Goal: Information Seeking & Learning: Learn about a topic

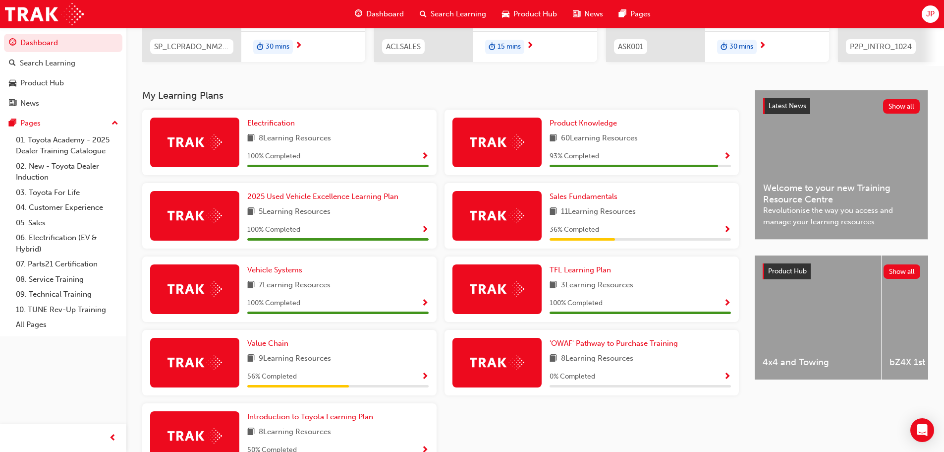
scroll to position [232, 0]
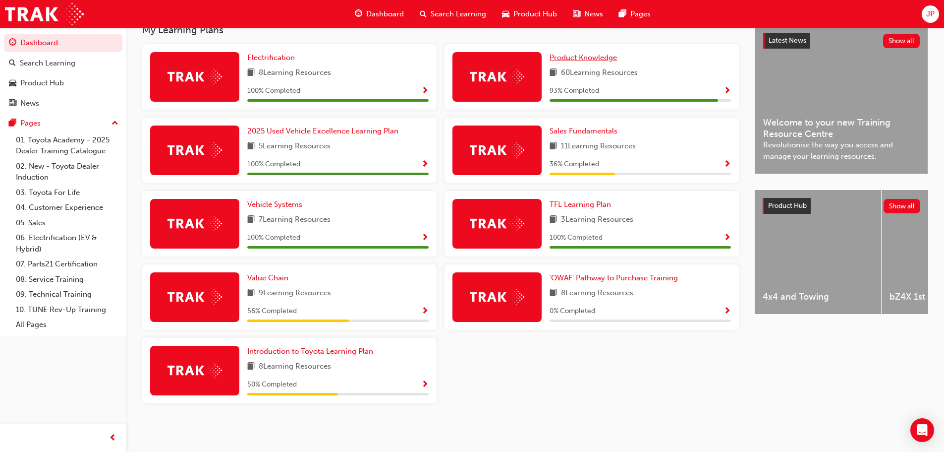
click at [610, 59] on span "Product Knowledge" at bounding box center [583, 57] width 67 height 9
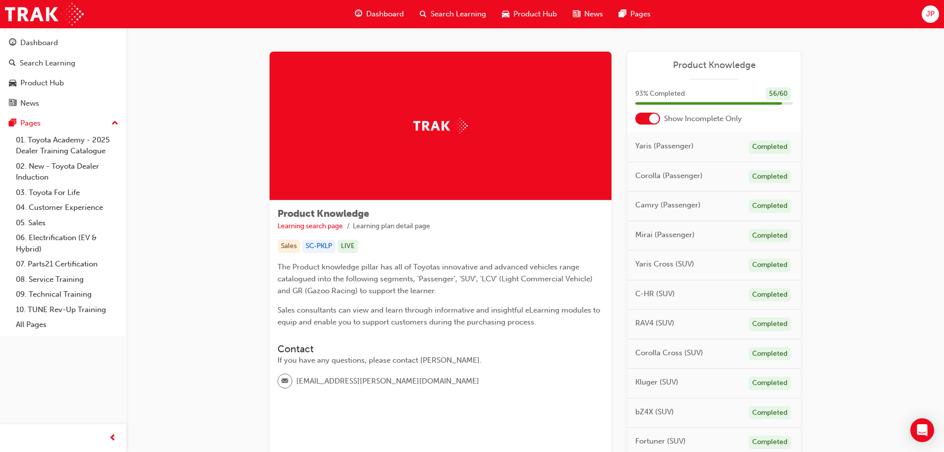
click at [377, 15] on span "Dashboard" at bounding box center [385, 13] width 38 height 11
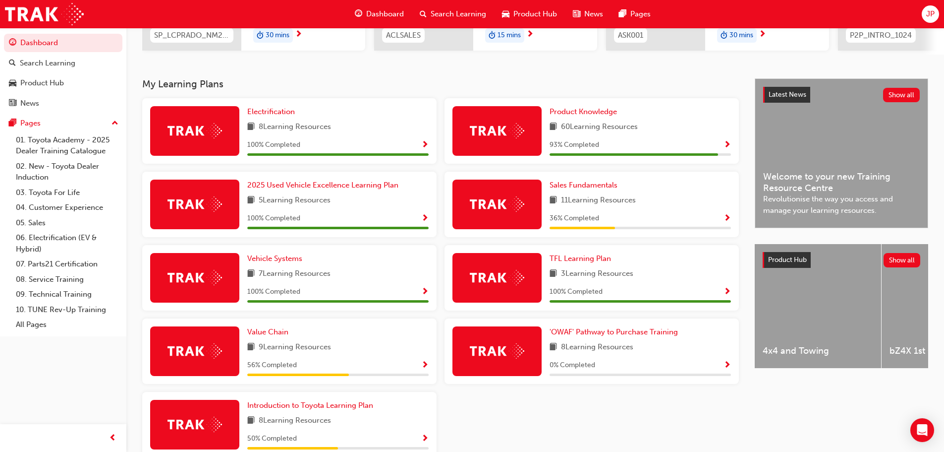
scroll to position [198, 0]
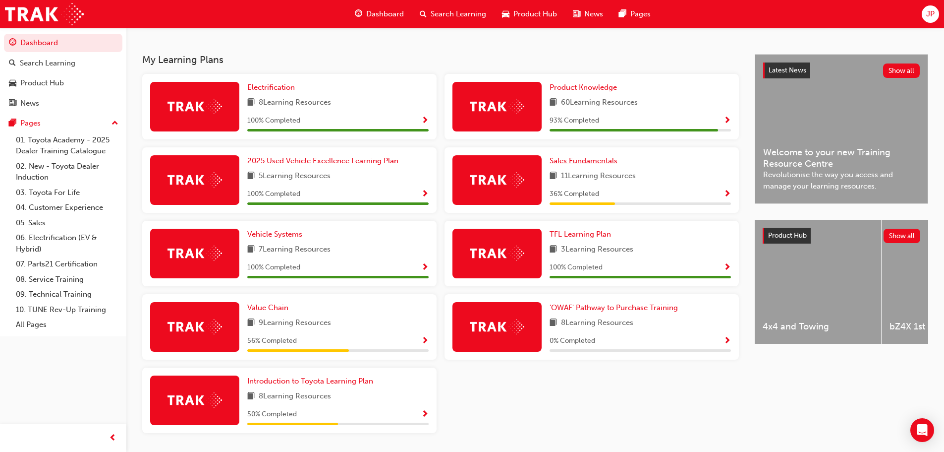
click at [598, 161] on span "Sales Fundamentals" at bounding box center [584, 160] width 68 height 9
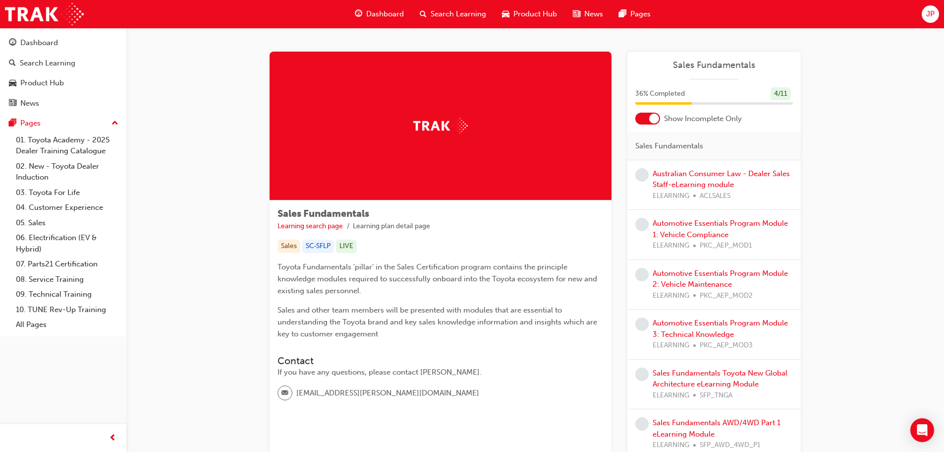
scroll to position [50, 0]
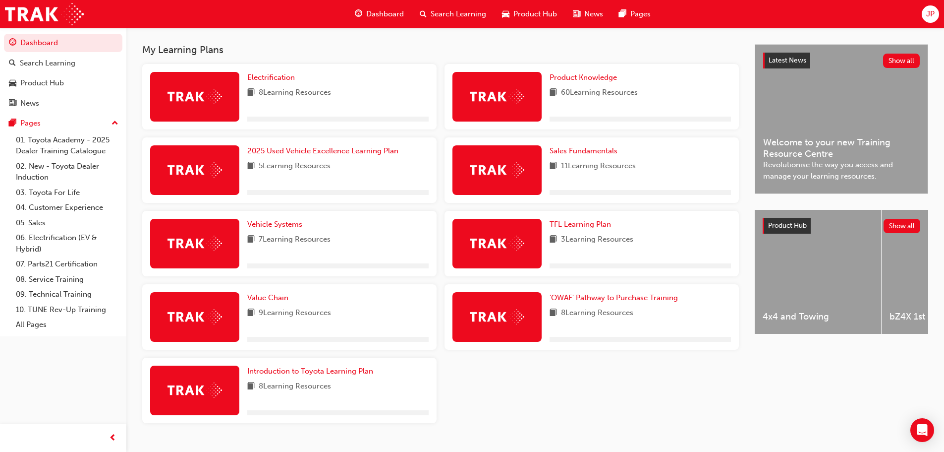
scroll to position [232, 0]
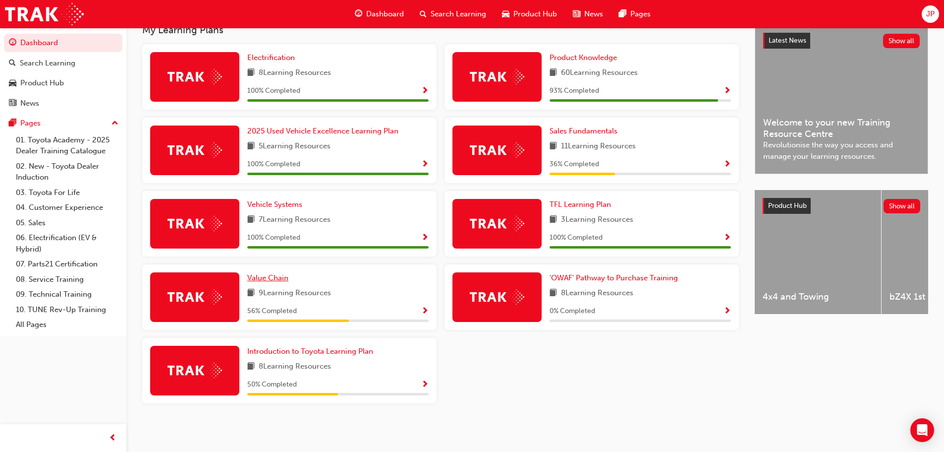
click at [271, 279] on span "Value Chain" at bounding box center [267, 277] width 41 height 9
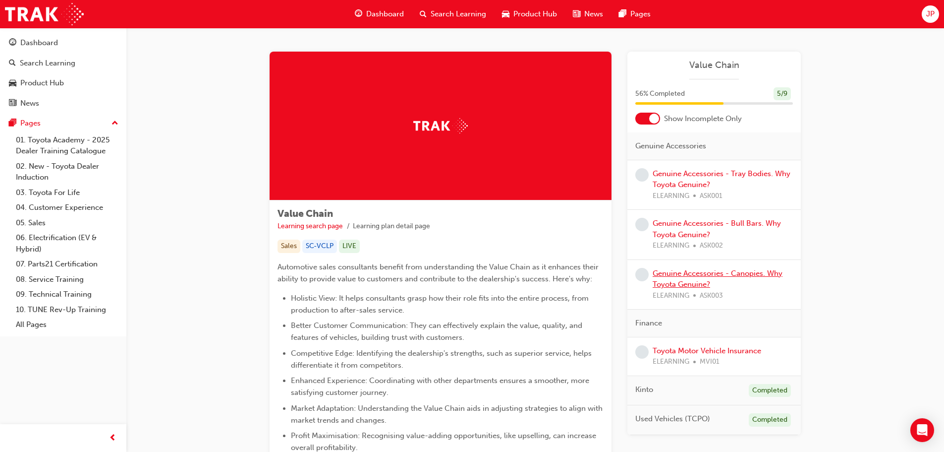
click at [707, 282] on link "Genuine Accessories - Canopies. Why Toyota Genuine?" at bounding box center [718, 279] width 130 height 20
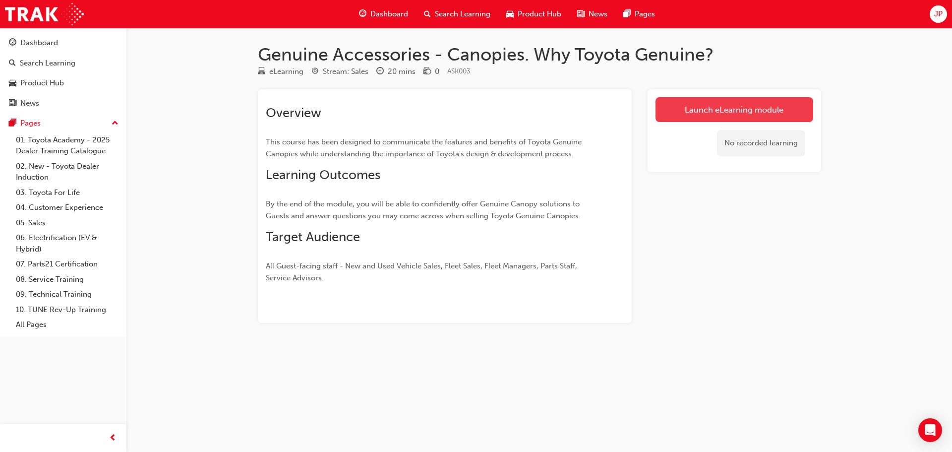
click at [682, 110] on link "Launch eLearning module" at bounding box center [734, 109] width 158 height 25
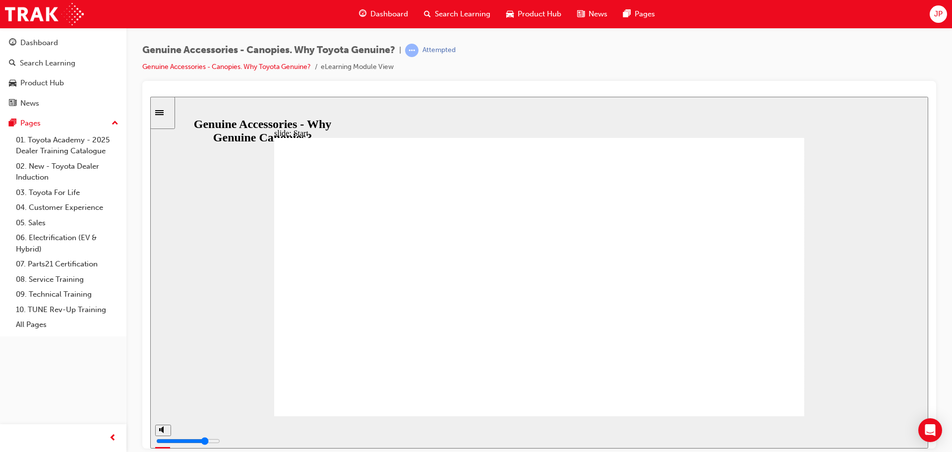
drag, startPoint x: 581, startPoint y: 379, endPoint x: 564, endPoint y: 377, distance: 16.5
click at [579, 380] on div "Toyota Genuine Accessories Why Genuine Canopies? Start Toyota Genuine Accessori…" at bounding box center [539, 280] width 530 height 287
click at [319, 429] on div "playback controls" at bounding box center [508, 429] width 663 height 11
click at [526, 430] on div "playback controls" at bounding box center [508, 429] width 663 height 11
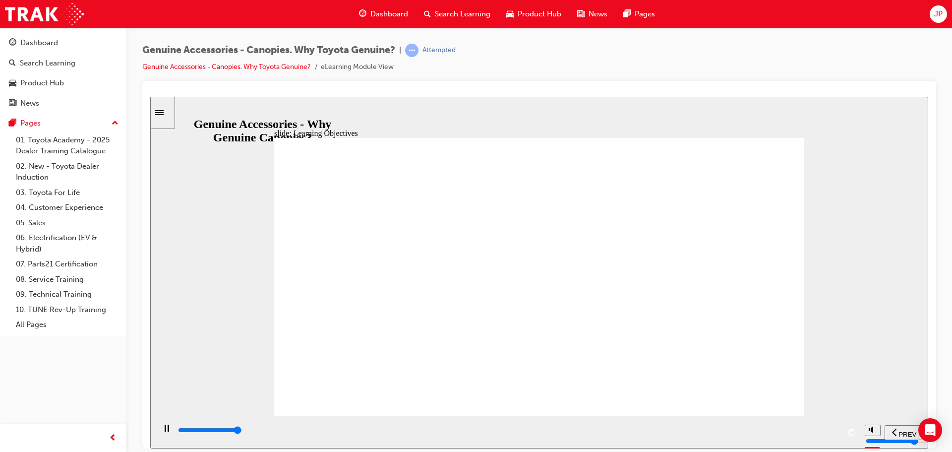
click at [833, 435] on div "playback controls" at bounding box center [508, 429] width 663 height 11
click at [872, 395] on polygon "volume" at bounding box center [872, 391] width 2 height 7
type input "2400"
type input "0"
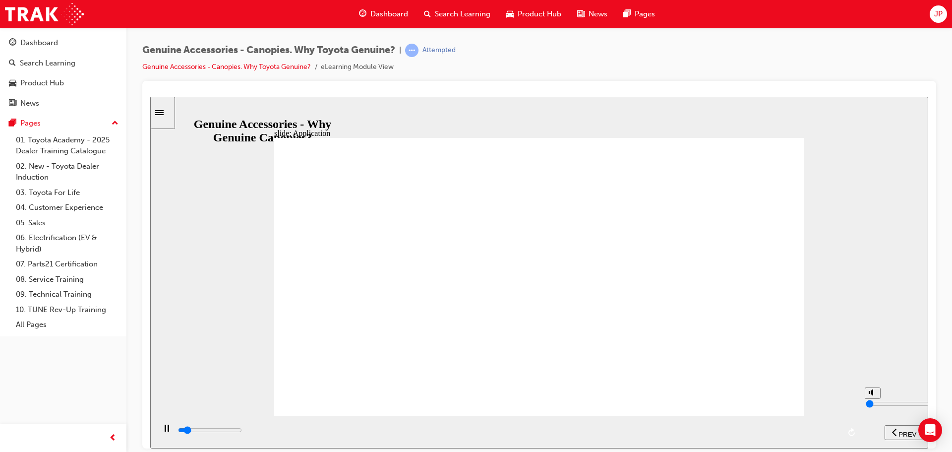
click at [872, 394] on circle "volume" at bounding box center [873, 391] width 3 height 3
type input "3000"
type input "8"
type input "4300"
type input "7"
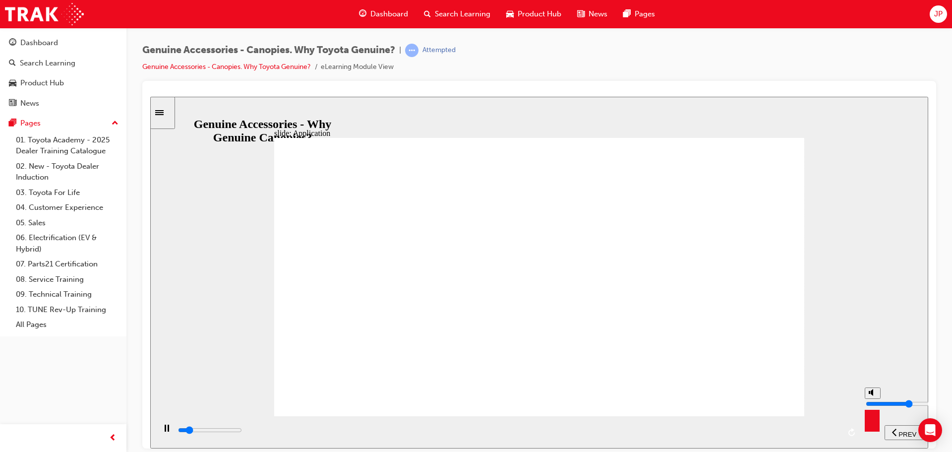
type input "4300"
type input "8"
type input "4300"
type input "9"
type input "4400"
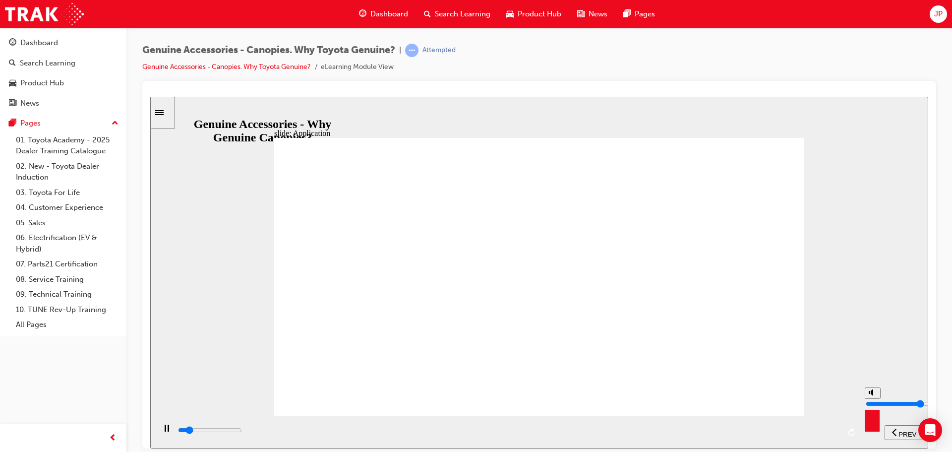
type input "10"
type input "4600"
drag, startPoint x: 873, startPoint y: 395, endPoint x: 873, endPoint y: 383, distance: 12.4
type input "10"
click at [873, 399] on input "volume" at bounding box center [898, 403] width 64 height 8
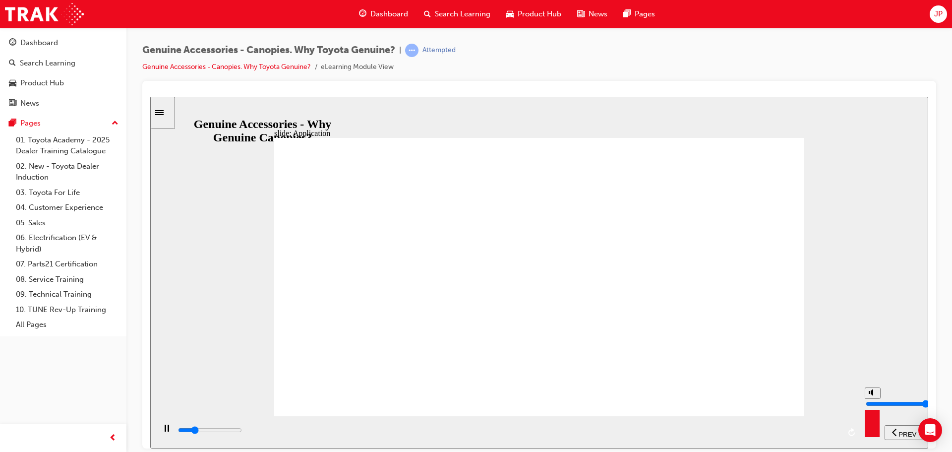
click at [874, 395] on icon "volume" at bounding box center [873, 391] width 8 height 7
type input "7300"
type input "0"
click at [606, 429] on div "playback controls" at bounding box center [508, 429] width 663 height 11
click at [823, 429] on div "playback controls" at bounding box center [508, 429] width 663 height 11
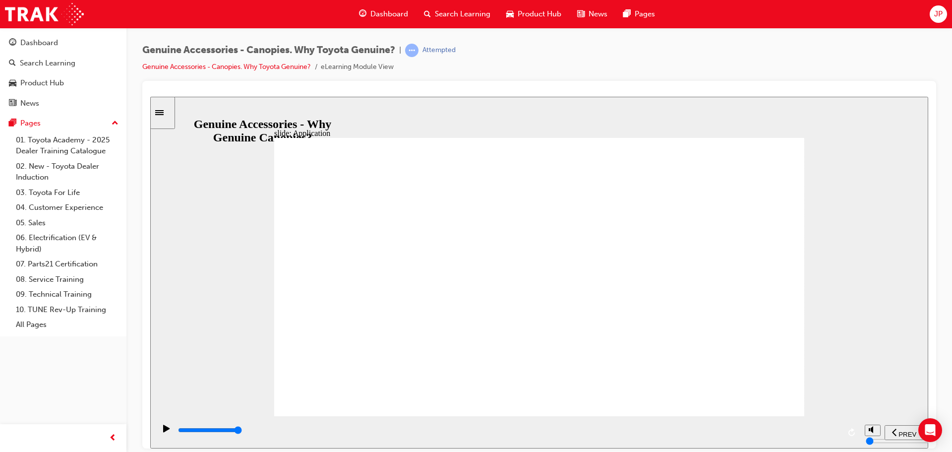
click at [447, 286] on div "Accessory F&B Check Notes Genuine vs Non Genuine Accessories Continue Group LAU…" at bounding box center [539, 280] width 530 height 287
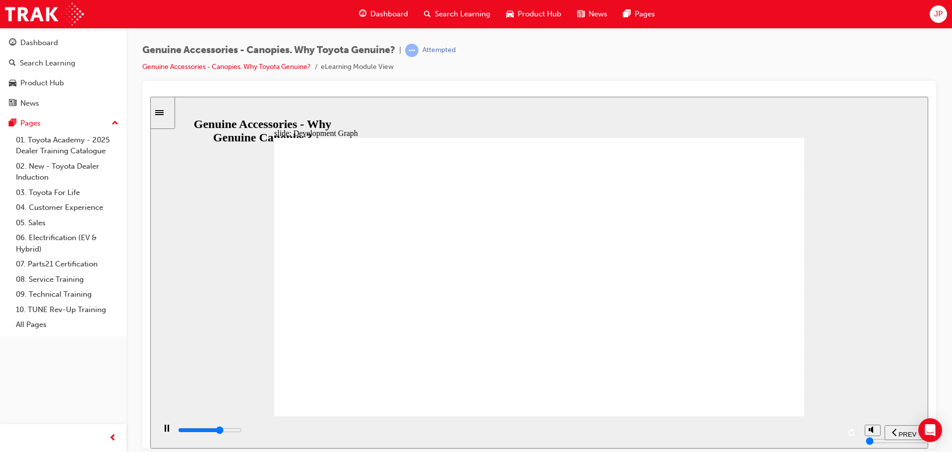
click at [827, 429] on div "playback controls" at bounding box center [508, 429] width 663 height 11
click at [827, 428] on div "playback controls" at bounding box center [508, 429] width 663 height 11
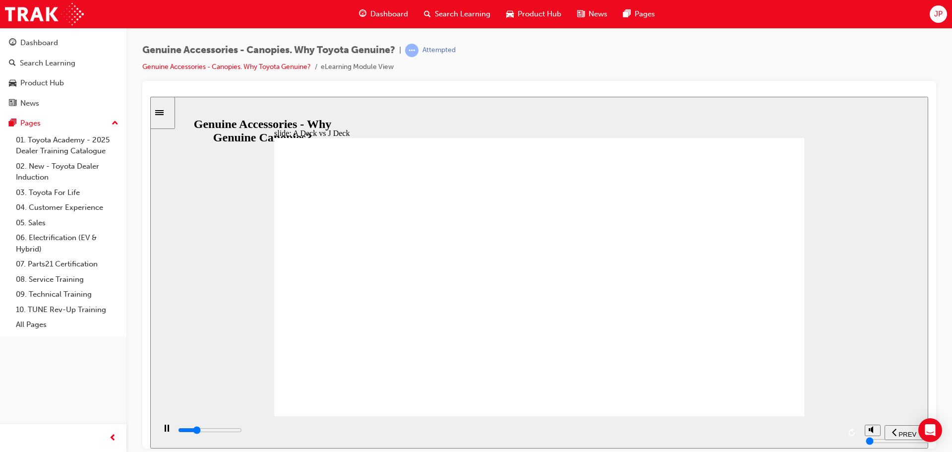
click at [829, 434] on div "playback controls" at bounding box center [508, 429] width 663 height 11
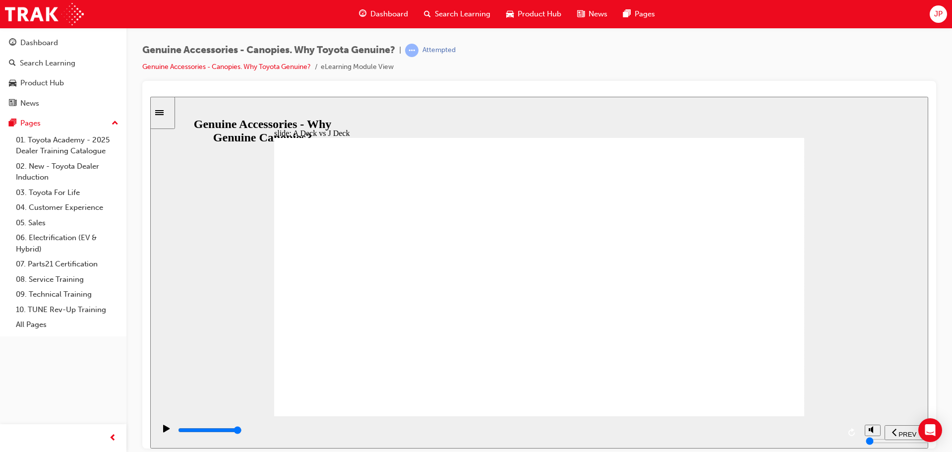
click at [835, 433] on div "playback controls" at bounding box center [508, 429] width 663 height 11
click at [832, 430] on div "playback controls" at bounding box center [508, 429] width 663 height 11
drag, startPoint x: 347, startPoint y: 372, endPoint x: 334, endPoint y: 337, distance: 37.3
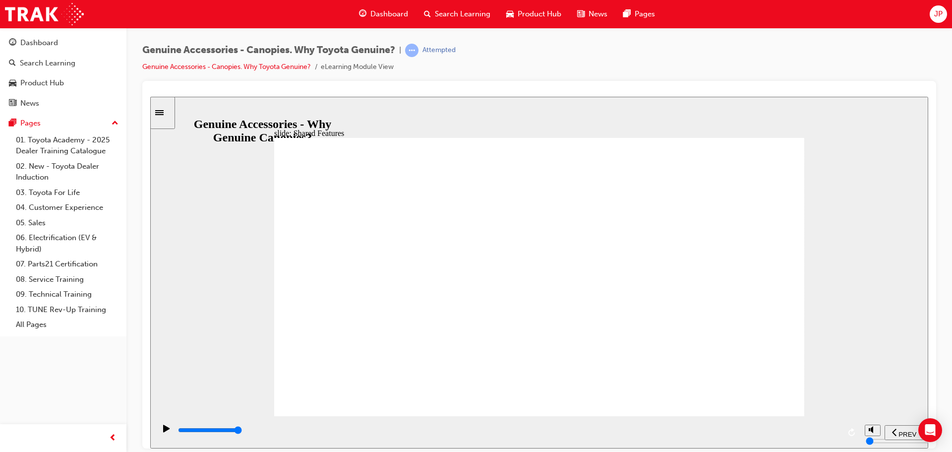
drag, startPoint x: 342, startPoint y: 371, endPoint x: 332, endPoint y: 329, distance: 42.7
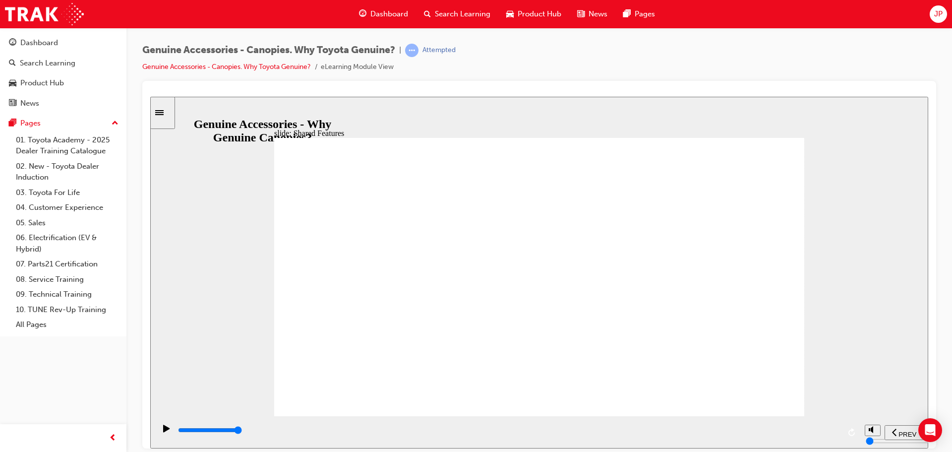
drag, startPoint x: 614, startPoint y: 370, endPoint x: 637, endPoint y: 369, distance: 22.8
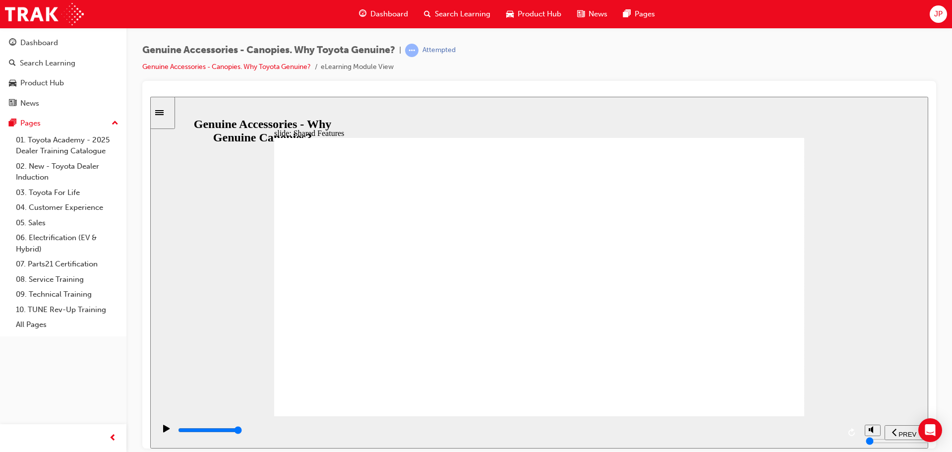
drag, startPoint x: 644, startPoint y: 369, endPoint x: 657, endPoint y: 371, distance: 12.6
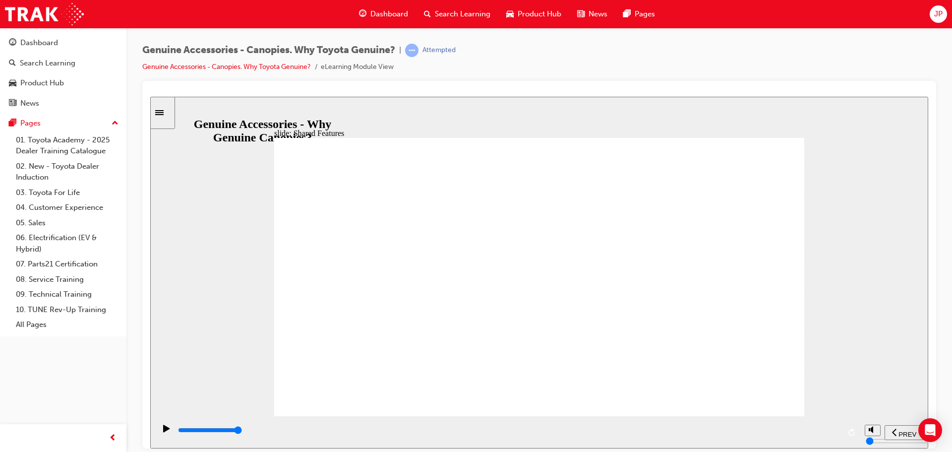
drag, startPoint x: 531, startPoint y: 194, endPoint x: 527, endPoint y: 229, distance: 35.4
drag, startPoint x: 507, startPoint y: 266, endPoint x: 451, endPoint y: 325, distance: 81.7
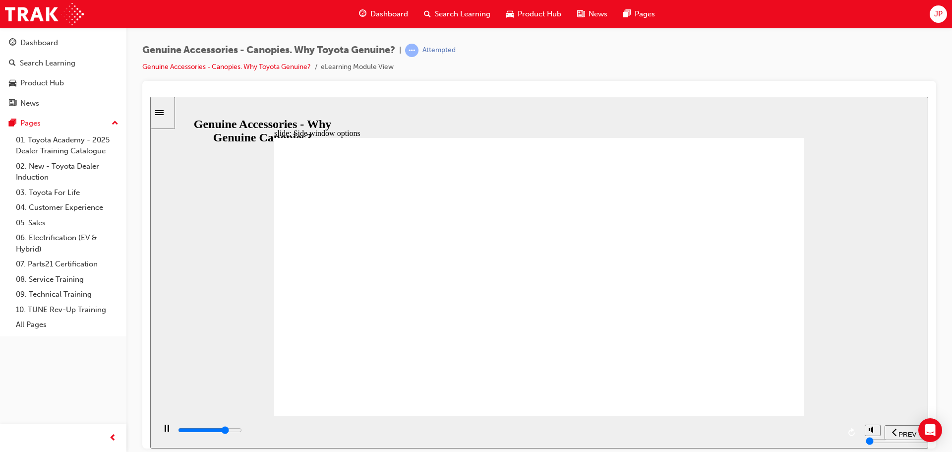
drag, startPoint x: 451, startPoint y: 325, endPoint x: 460, endPoint y: 317, distance: 12.3
drag, startPoint x: 527, startPoint y: 308, endPoint x: 552, endPoint y: 313, distance: 25.3
drag, startPoint x: 555, startPoint y: 320, endPoint x: 656, endPoint y: 363, distance: 110.4
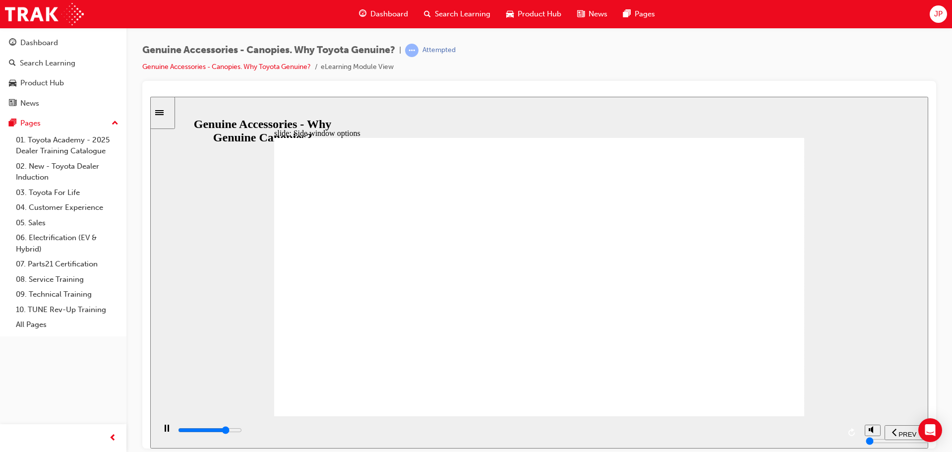
click at [242, 432] on input "slide progress" at bounding box center [210, 429] width 64 height 8
click at [242, 430] on input "slide progress" at bounding box center [210, 429] width 64 height 8
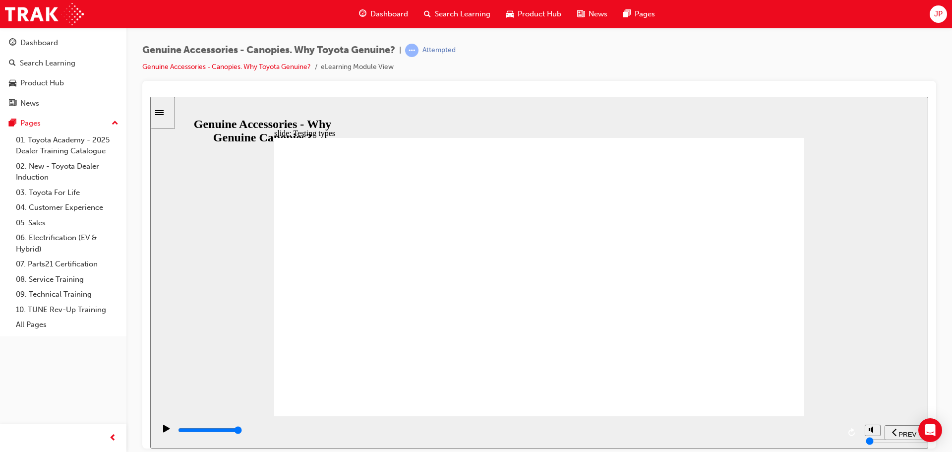
click at [242, 431] on input "slide progress" at bounding box center [210, 429] width 64 height 8
click at [242, 432] on input "slide progress" at bounding box center [210, 429] width 64 height 8
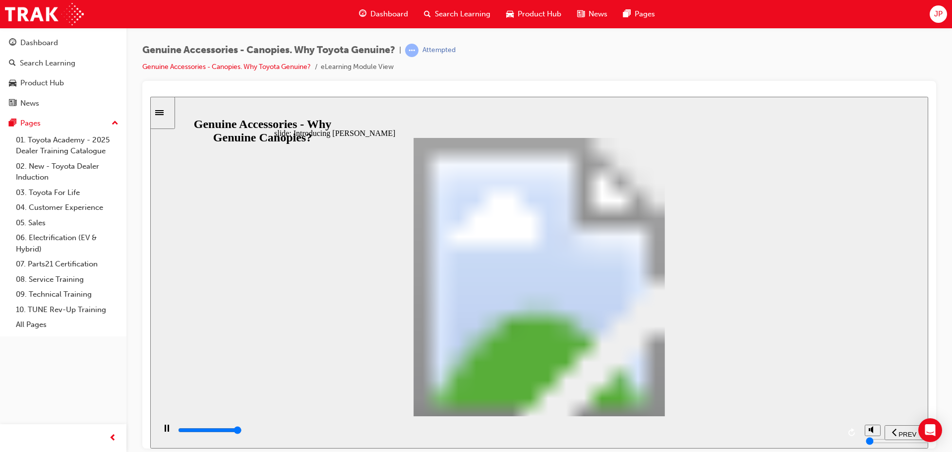
click at [836, 434] on div "playback controls" at bounding box center [508, 429] width 663 height 11
click at [242, 431] on input "slide progress" at bounding box center [210, 429] width 64 height 8
drag, startPoint x: 543, startPoint y: 289, endPoint x: 561, endPoint y: 274, distance: 22.9
click at [833, 433] on div "playback controls" at bounding box center [508, 429] width 663 height 11
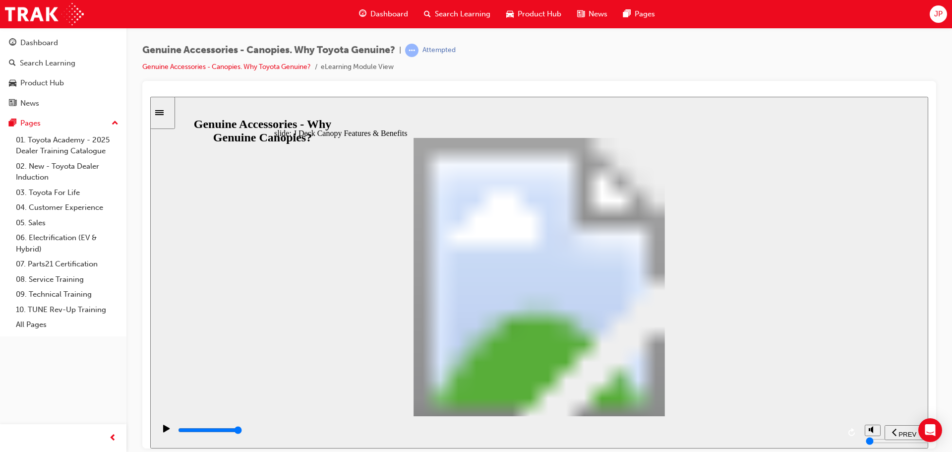
click at [242, 431] on input "slide progress" at bounding box center [210, 429] width 64 height 8
click at [835, 429] on div "playback controls" at bounding box center [508, 429] width 663 height 11
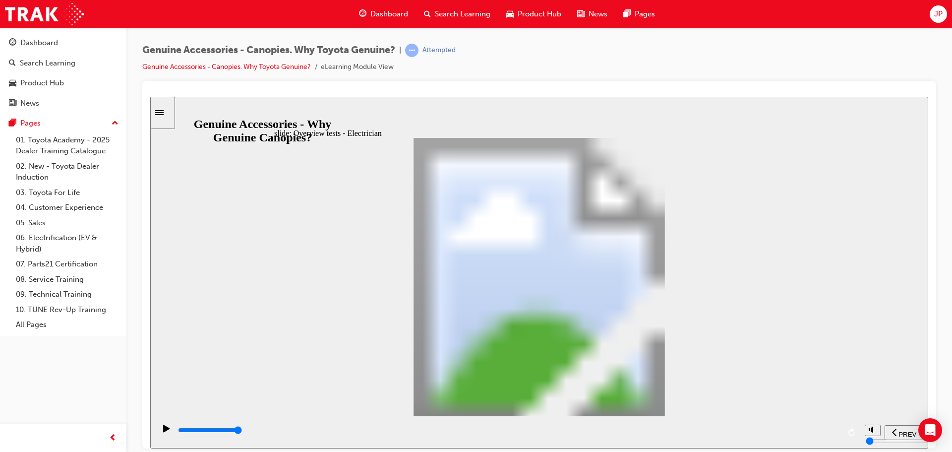
click at [838, 435] on div "playback controls" at bounding box center [508, 429] width 663 height 11
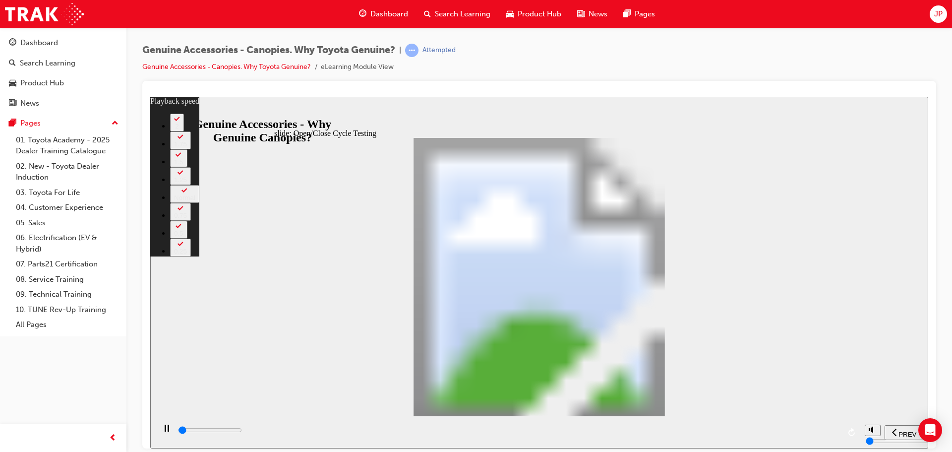
click at [835, 434] on div "playback controls" at bounding box center [508, 429] width 663 height 11
type input "34300"
type input "15"
type input "34400"
type input "15"
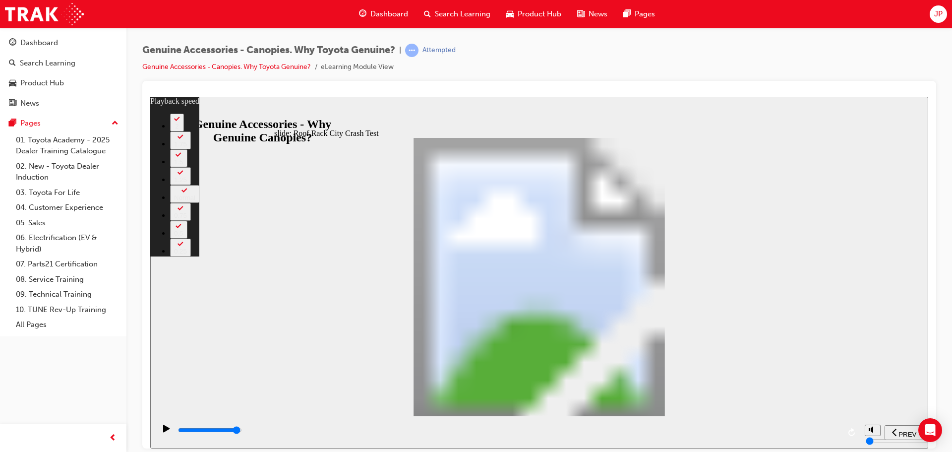
click at [822, 434] on div "playback controls" at bounding box center [508, 429] width 663 height 11
type input "41200"
type input "23"
type input "41200"
type input "0"
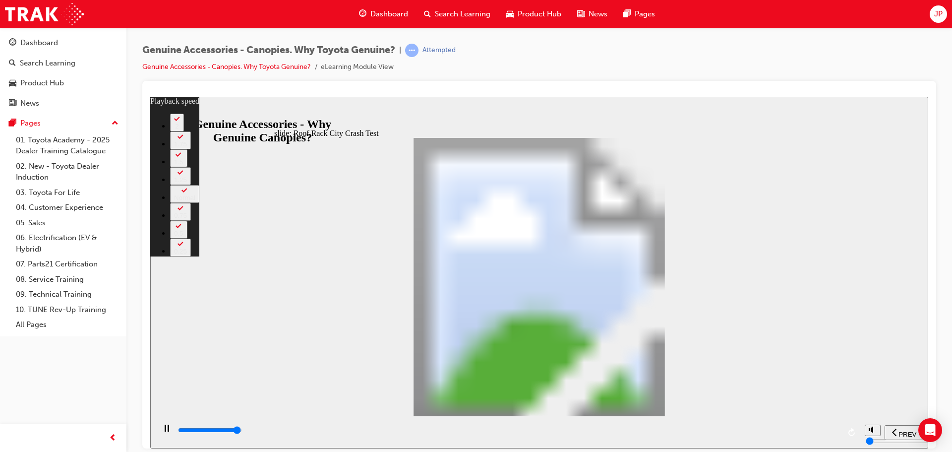
type input "41500"
type input "0"
type input "41700"
type input "1"
type input "42000"
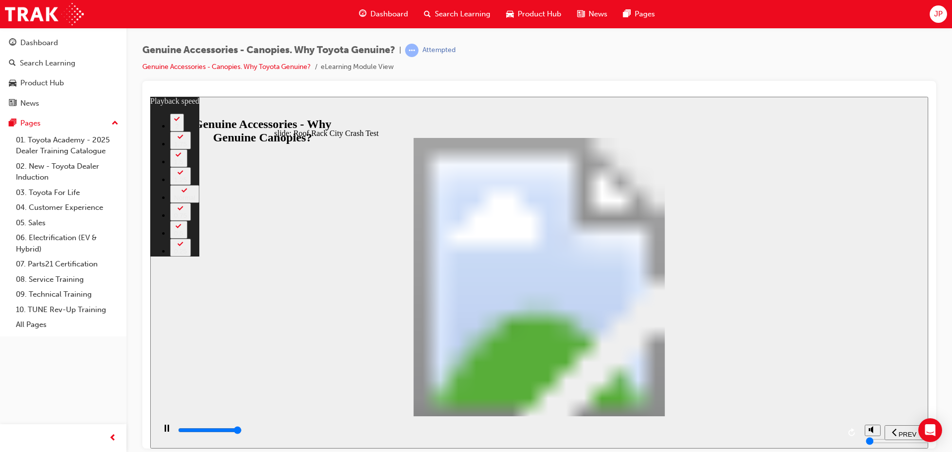
type input "1"
type input "42200"
type input "2"
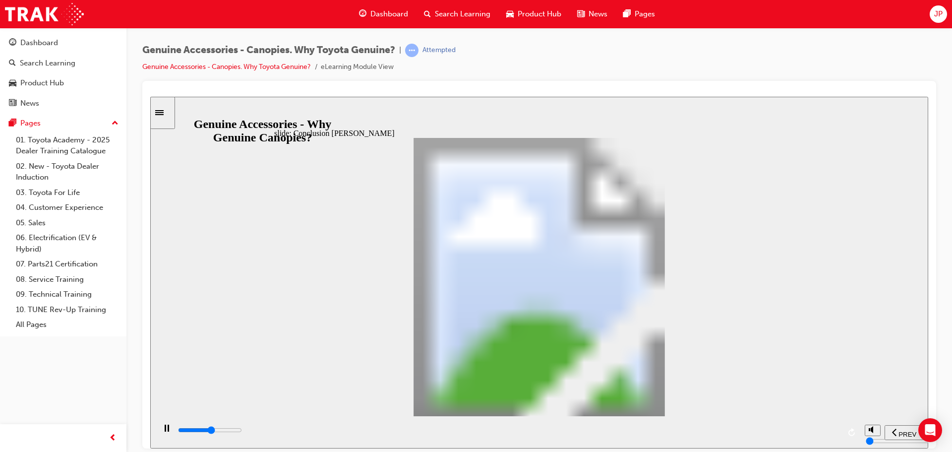
click at [834, 429] on div "playback controls" at bounding box center [508, 429] width 663 height 11
click at [837, 434] on div "playback controls" at bounding box center [508, 429] width 663 height 11
drag, startPoint x: 454, startPoint y: 374, endPoint x: 434, endPoint y: 385, distance: 22.9
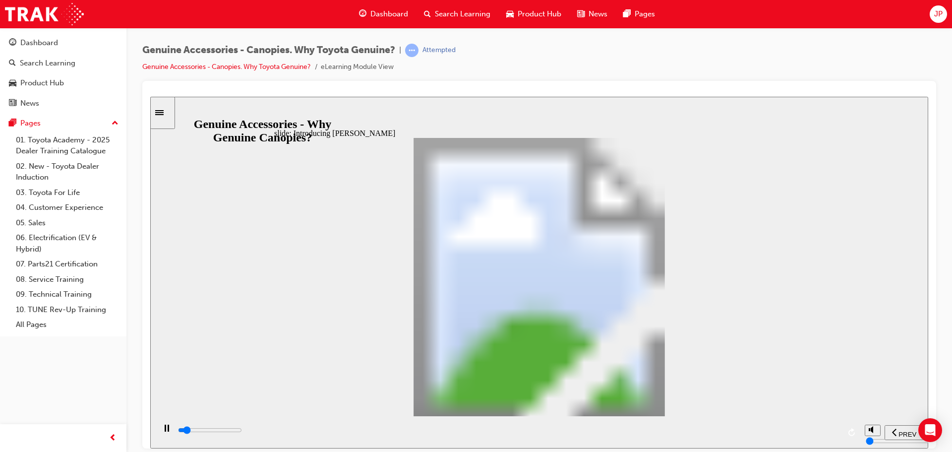
click at [900, 427] on div "PREV" at bounding box center [903, 432] width 31 height 10
click at [900, 431] on span "PREV" at bounding box center [907, 433] width 18 height 7
click at [242, 431] on input "slide progress" at bounding box center [210, 429] width 64 height 8
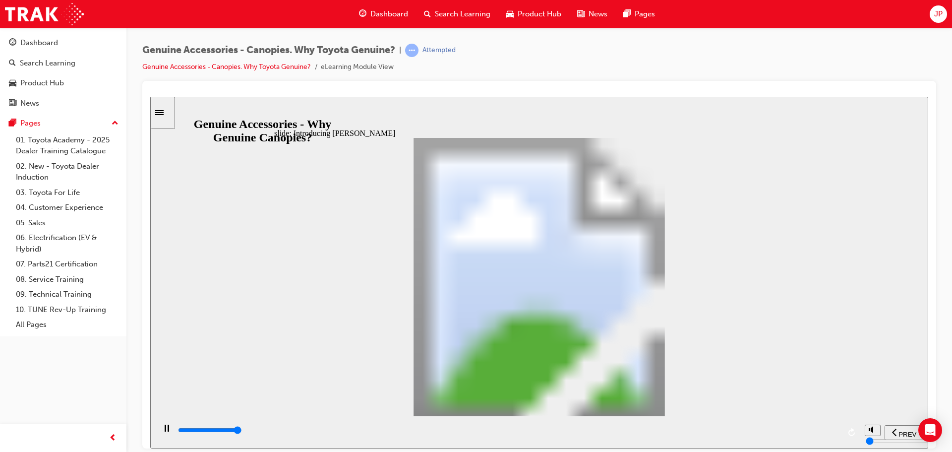
click at [835, 432] on div "playback controls" at bounding box center [508, 429] width 663 height 11
click at [242, 431] on input "slide progress" at bounding box center [210, 429] width 64 height 8
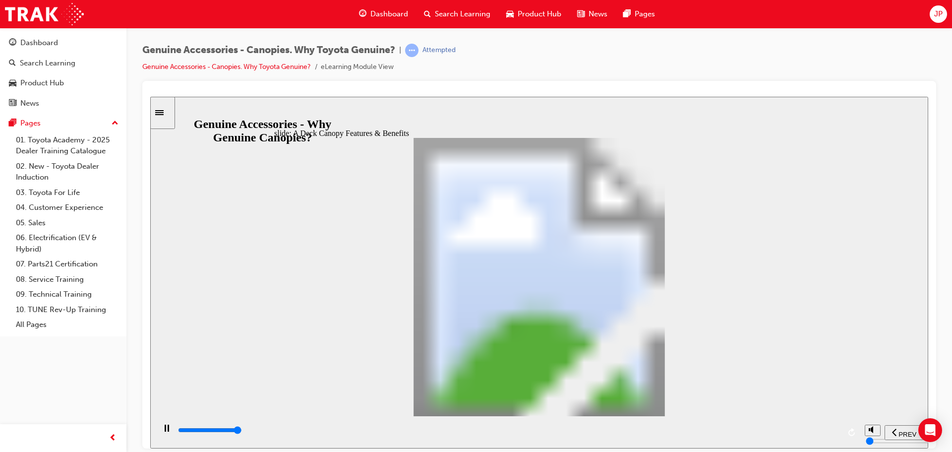
click at [836, 433] on div "playback controls" at bounding box center [508, 429] width 663 height 11
click at [837, 434] on div "playback controls" at bounding box center [508, 429] width 663 height 11
click at [832, 428] on div "playback controls" at bounding box center [508, 429] width 663 height 11
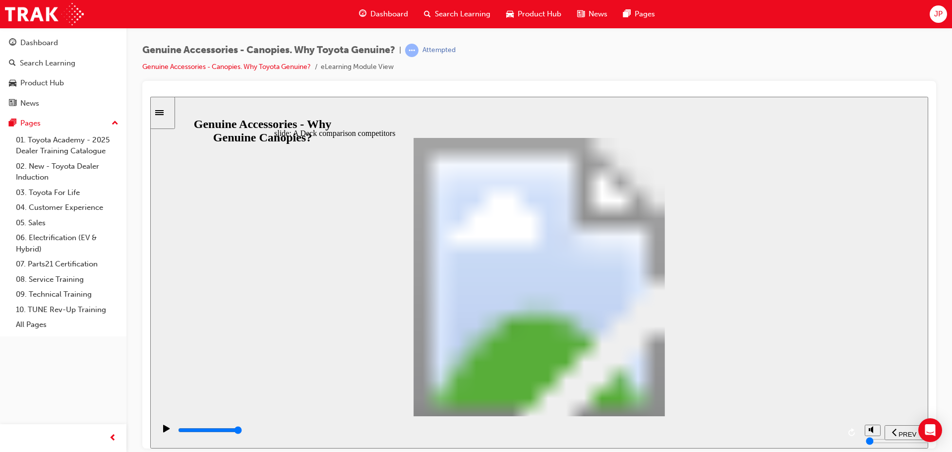
click at [832, 432] on div "playback controls" at bounding box center [508, 429] width 663 height 11
drag, startPoint x: 413, startPoint y: 299, endPoint x: 405, endPoint y: 236, distance: 64.1
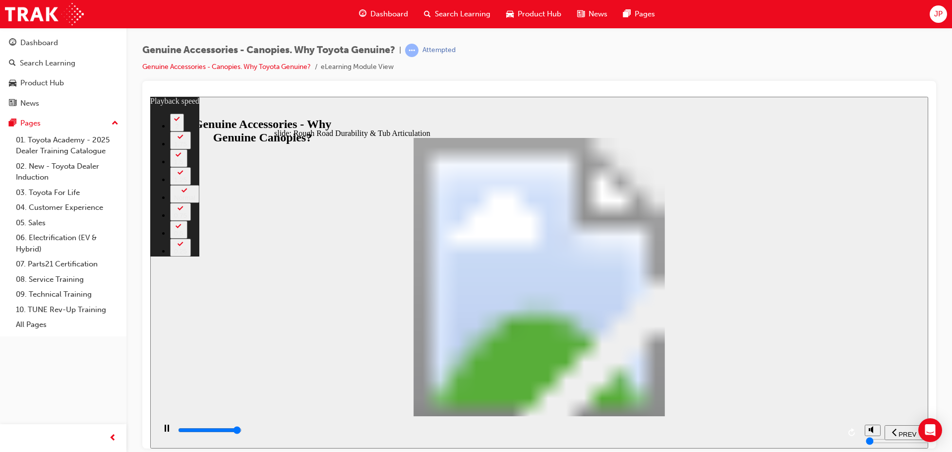
click at [831, 435] on div "playback controls" at bounding box center [508, 429] width 663 height 11
type input "35600"
type input "35"
type input "35600"
type input "35"
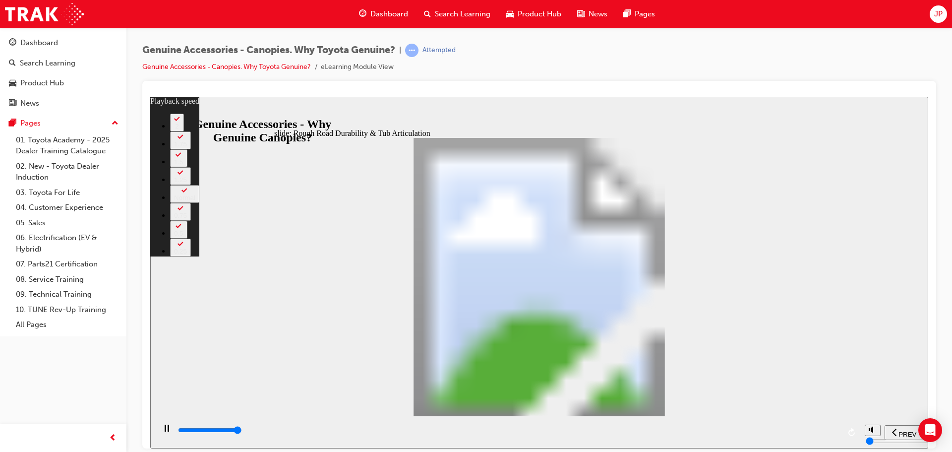
type input "35800"
type input "35"
type input "35800"
type input "35"
type input "36000"
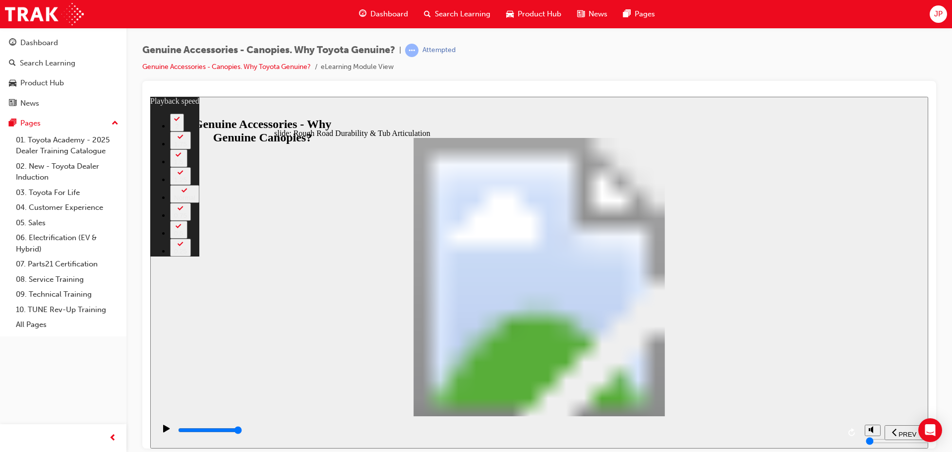
type input "37"
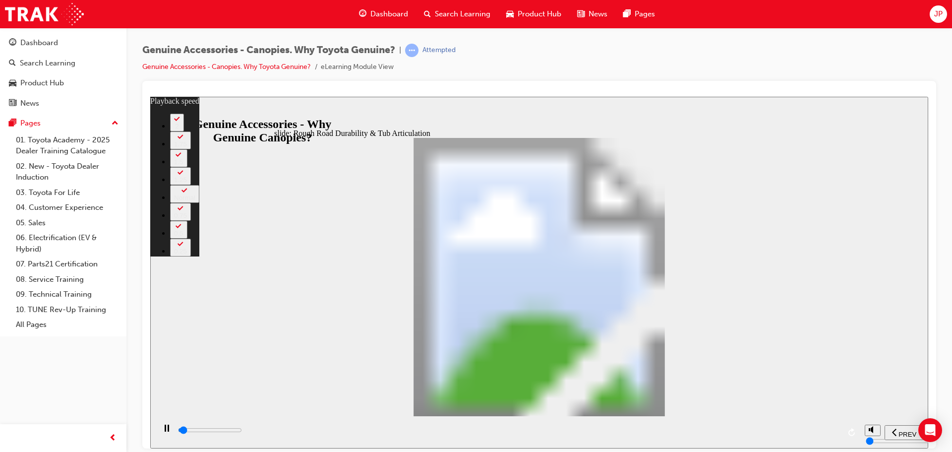
type input "1000"
type input "0"
type input "1000"
type input "0"
type input "1100"
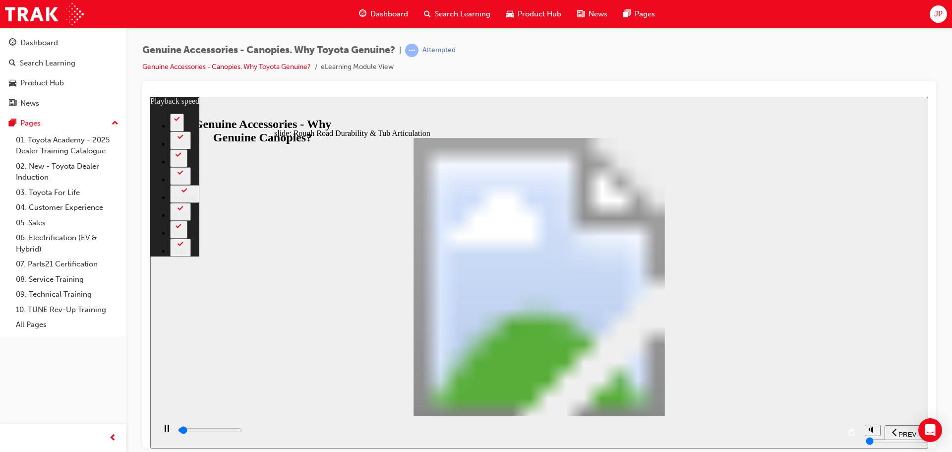
type input "0"
type input "1100"
type input "0"
type input "1100"
type input "0"
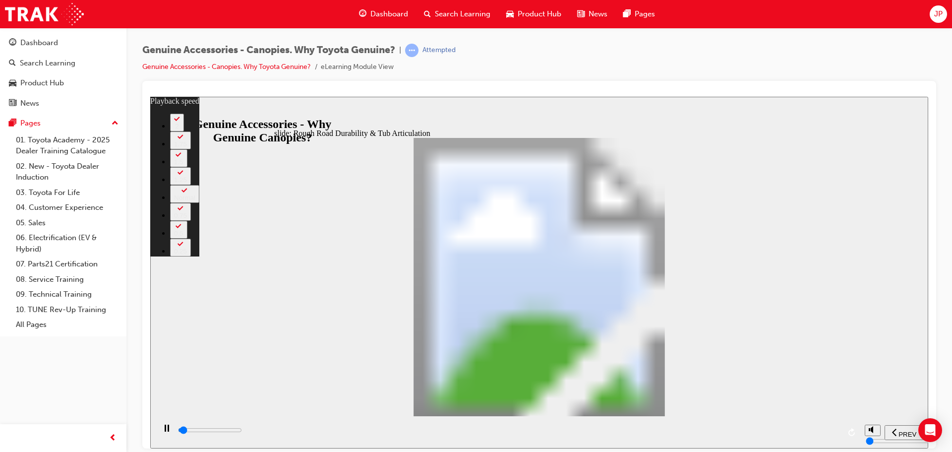
type input "1100"
type input "0"
type input "1100"
type input "0"
type input "1200"
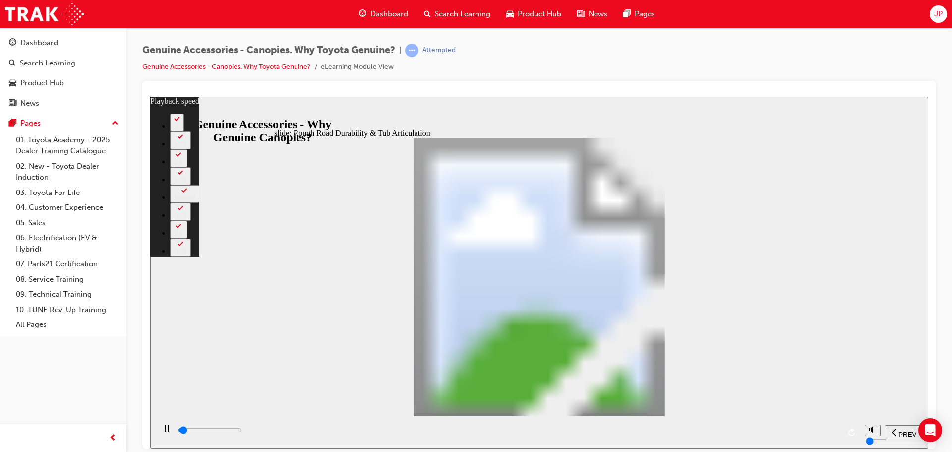
type input "0"
type input "1200"
type input "0"
type input "1200"
type input "0"
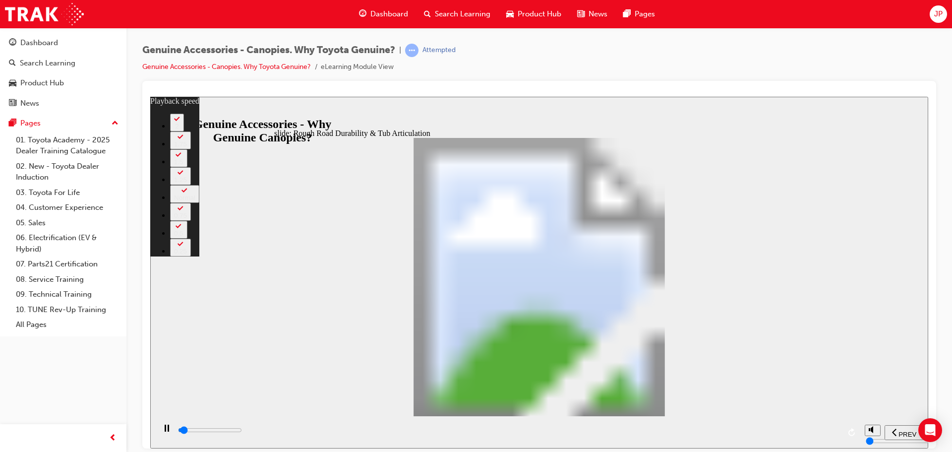
type input "1200"
type input "0"
type input "1200"
type input "0"
type input "1200"
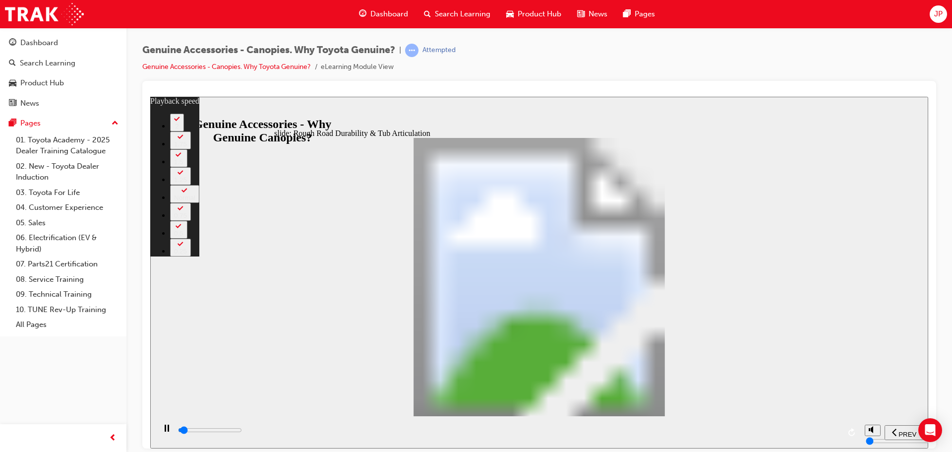
type input "0"
type input "1300"
type input "0"
type input "1300"
type input "0"
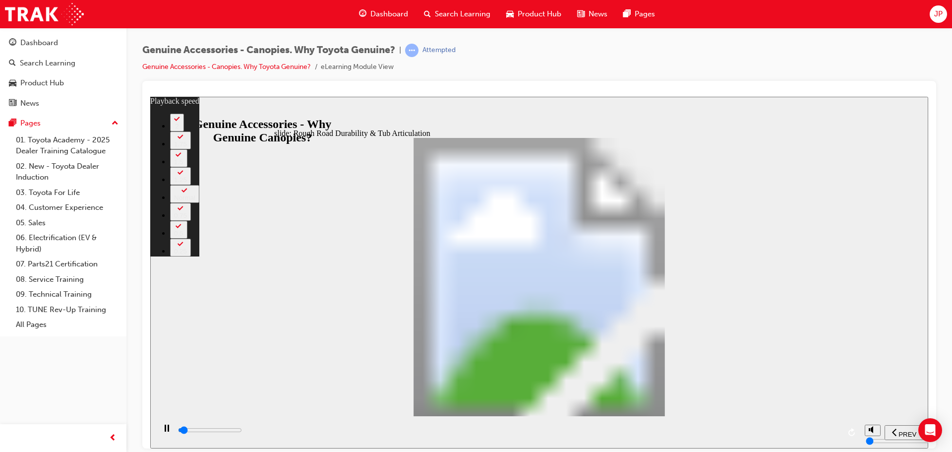
type input "1300"
type input "0"
type input "1300"
type input "0"
type input "34500"
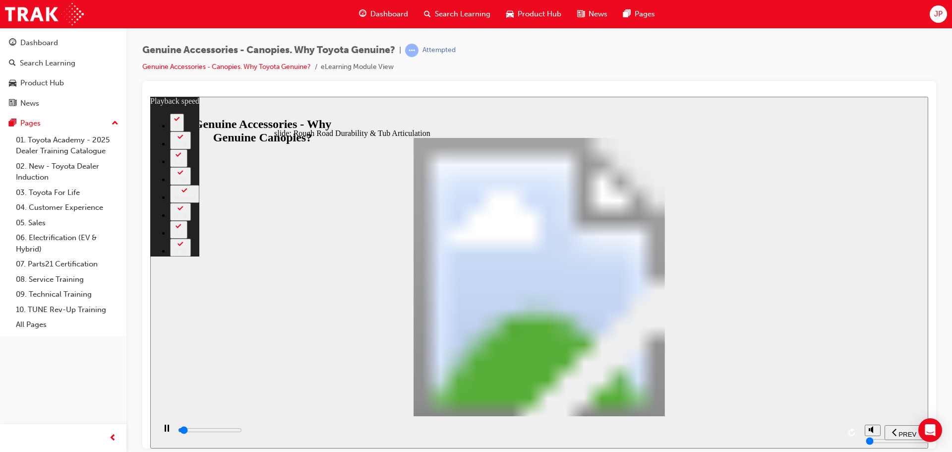
type input "0"
click at [812, 433] on div "playback controls" at bounding box center [508, 429] width 663 height 11
type input "34600"
type input "34"
type input "34900"
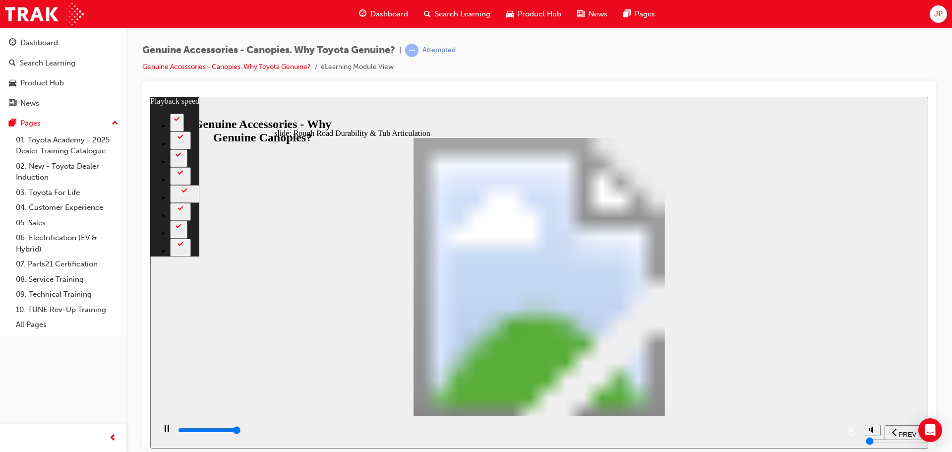
type input "34"
type input "35200"
type input "34"
type input "35500"
type input "34"
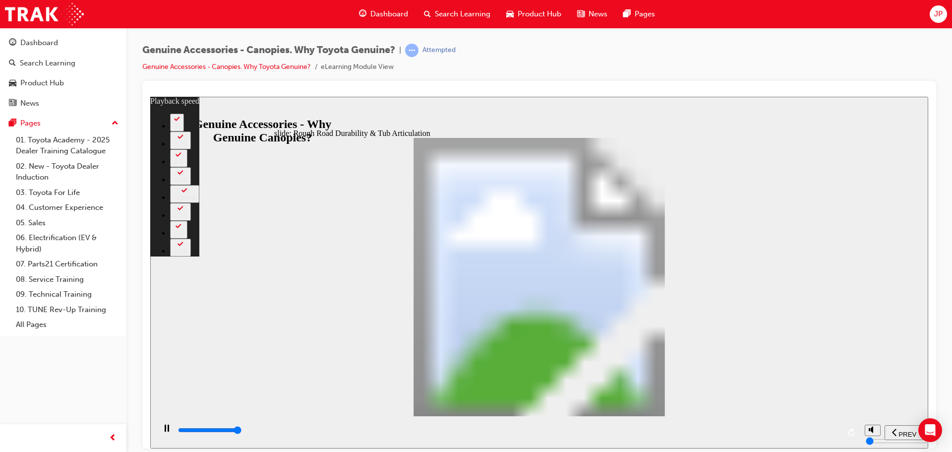
type input "35700"
type input "35"
type input "35700"
type input "35"
type input "36000"
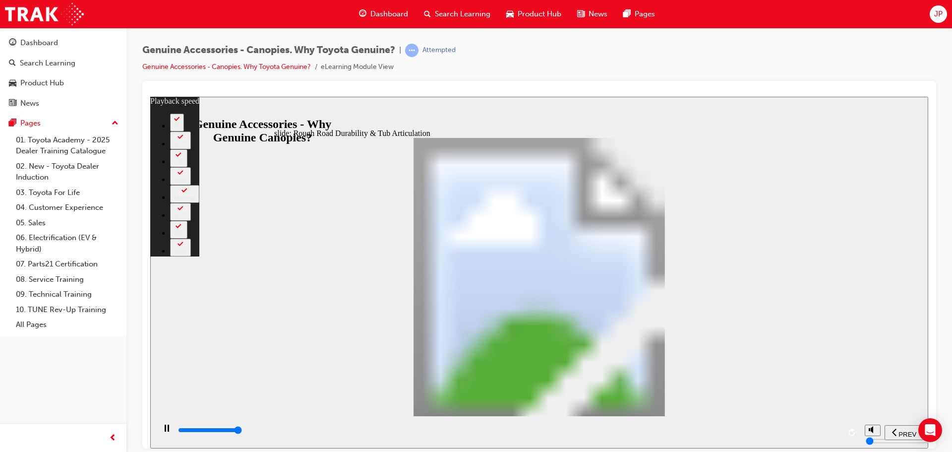
type input "35"
type input "36000"
type input "74"
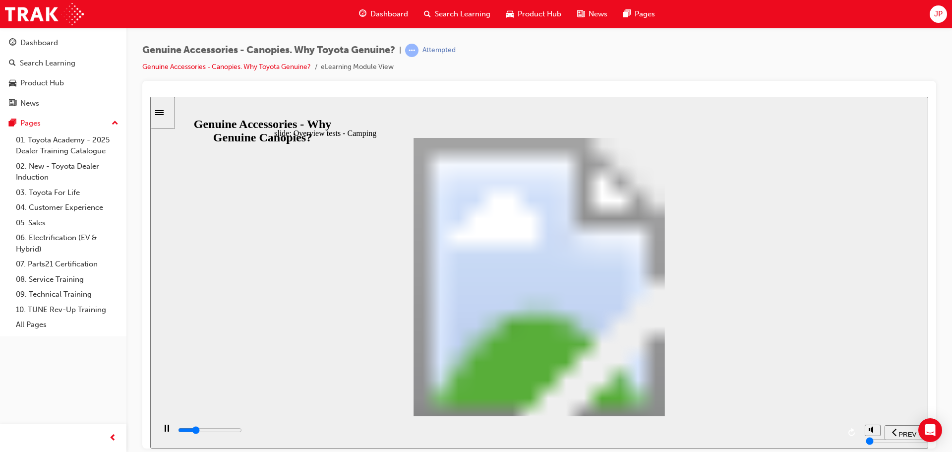
click at [833, 429] on div "playback controls" at bounding box center [508, 429] width 663 height 11
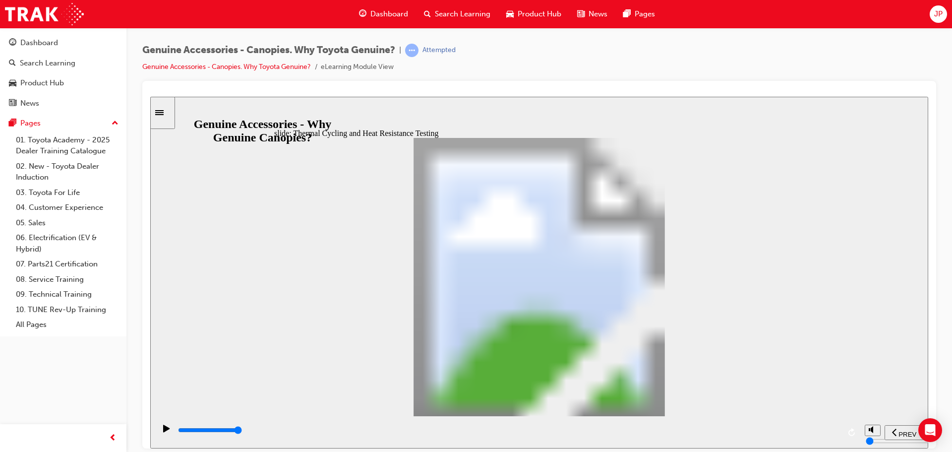
click at [833, 432] on div "playback controls" at bounding box center [508, 429] width 663 height 11
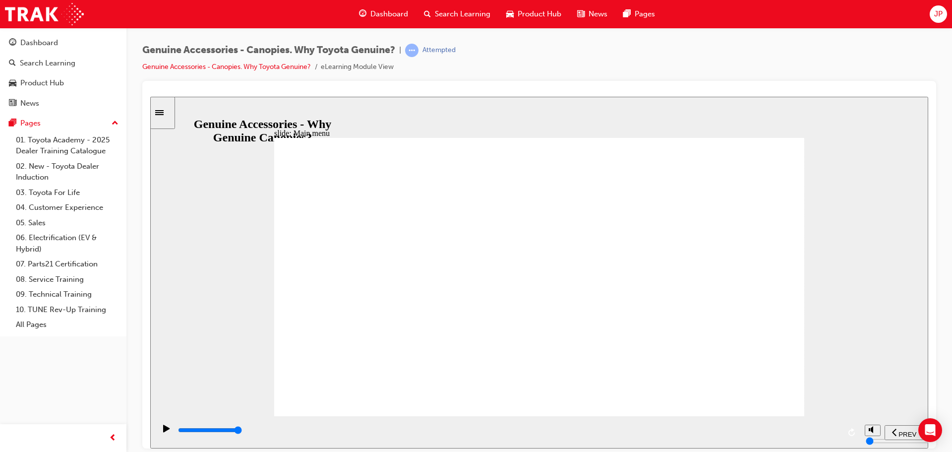
click at [833, 432] on div "playback controls" at bounding box center [508, 429] width 663 height 11
drag, startPoint x: 523, startPoint y: 198, endPoint x: 454, endPoint y: 196, distance: 69.0
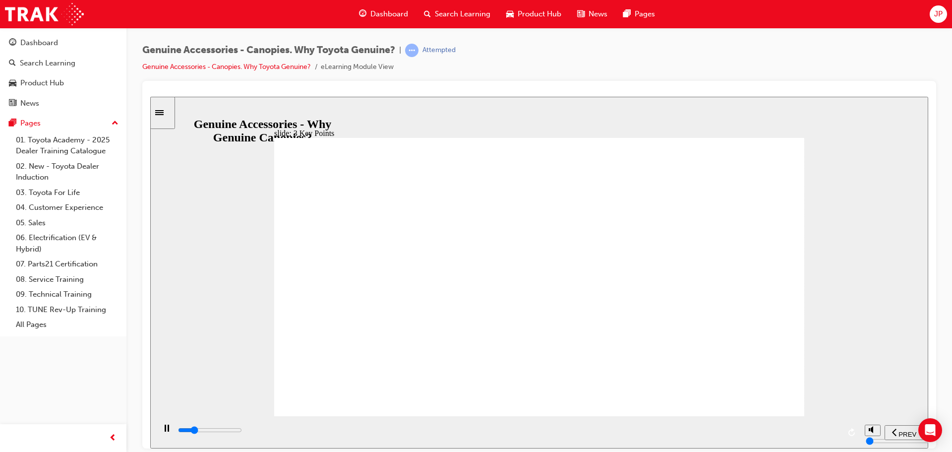
drag, startPoint x: 561, startPoint y: 287, endPoint x: 652, endPoint y: 285, distance: 91.7
drag, startPoint x: 728, startPoint y: 285, endPoint x: 730, endPoint y: 301, distance: 17.0
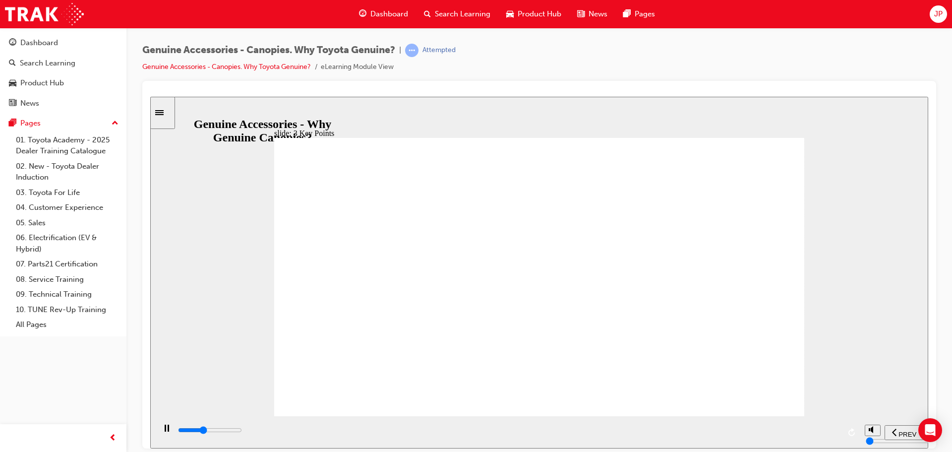
click at [852, 435] on icon "replay" at bounding box center [851, 431] width 6 height 8
click at [242, 430] on input "slide progress" at bounding box center [210, 429] width 64 height 8
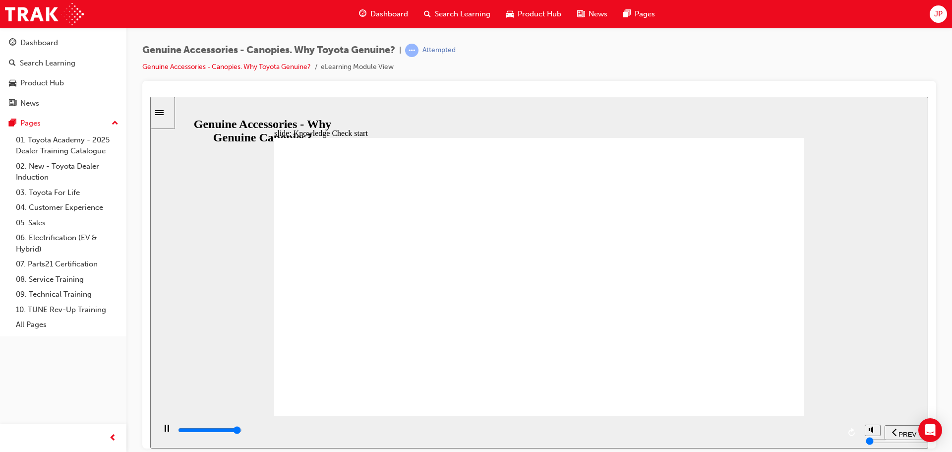
click at [829, 429] on div "playback controls" at bounding box center [508, 429] width 663 height 11
type input "10200"
radio input "true"
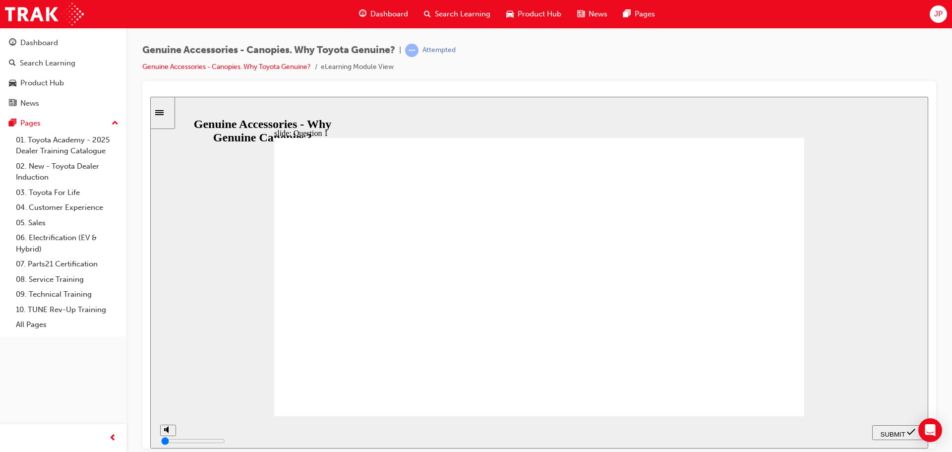
click at [896, 433] on span "SUBMIT" at bounding box center [892, 433] width 25 height 7
radio input "true"
click at [898, 435] on div "SUBMIT" at bounding box center [898, 432] width 44 height 10
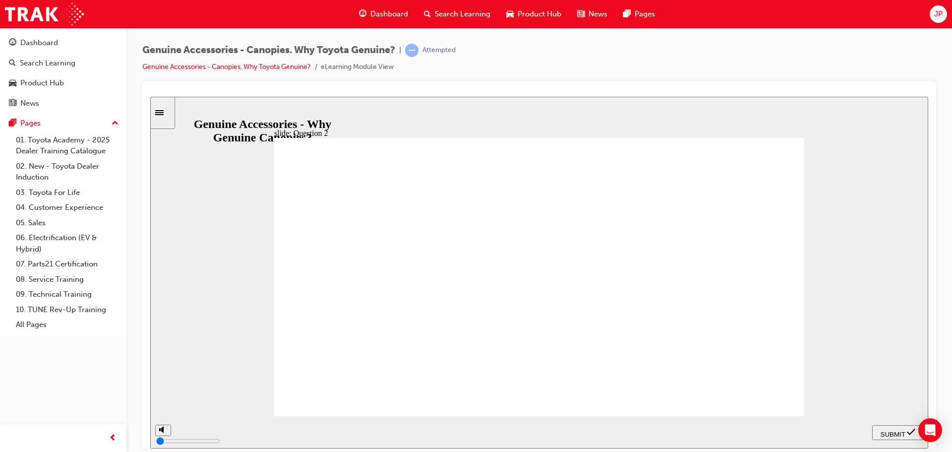
radio input "false"
radio input "true"
click at [899, 430] on span "SUBMIT" at bounding box center [892, 433] width 25 height 7
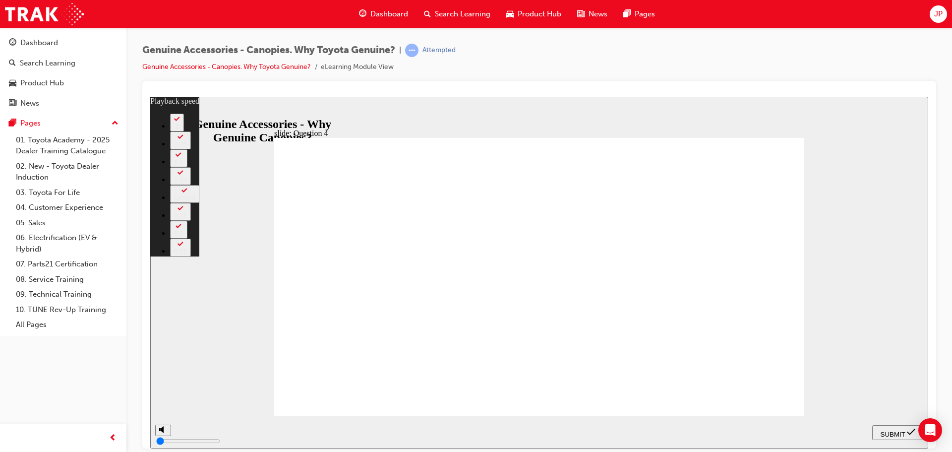
type input "4"
radio input "true"
click at [905, 430] on span "SUBMIT" at bounding box center [892, 433] width 25 height 7
type input "5"
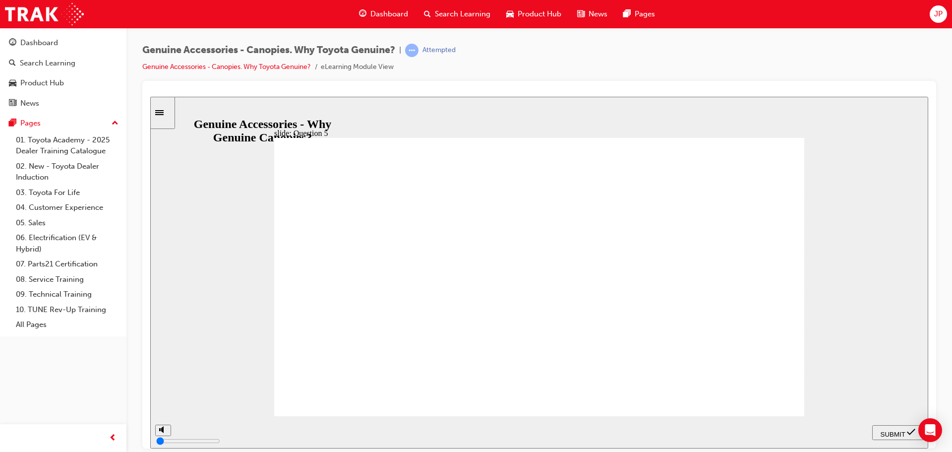
radio input "true"
click at [888, 431] on span "SUBMIT" at bounding box center [892, 433] width 25 height 7
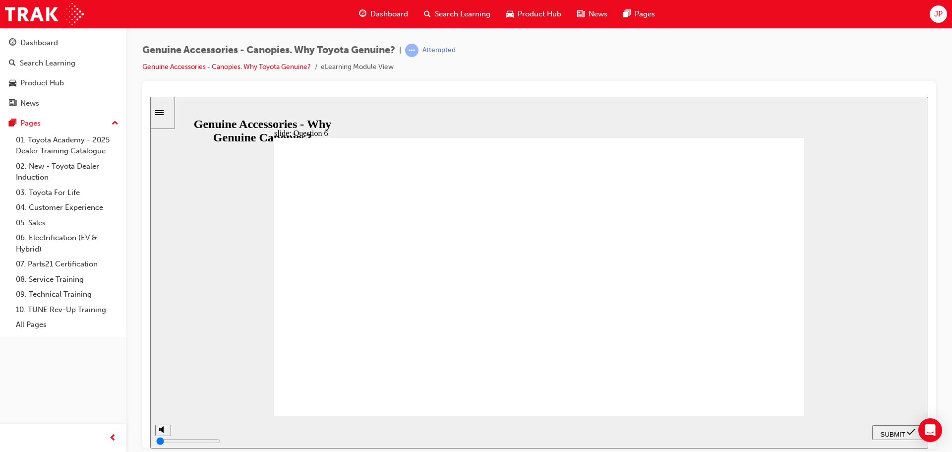
radio input "true"
click at [894, 430] on span "SUBMIT" at bounding box center [892, 433] width 25 height 7
radio input "true"
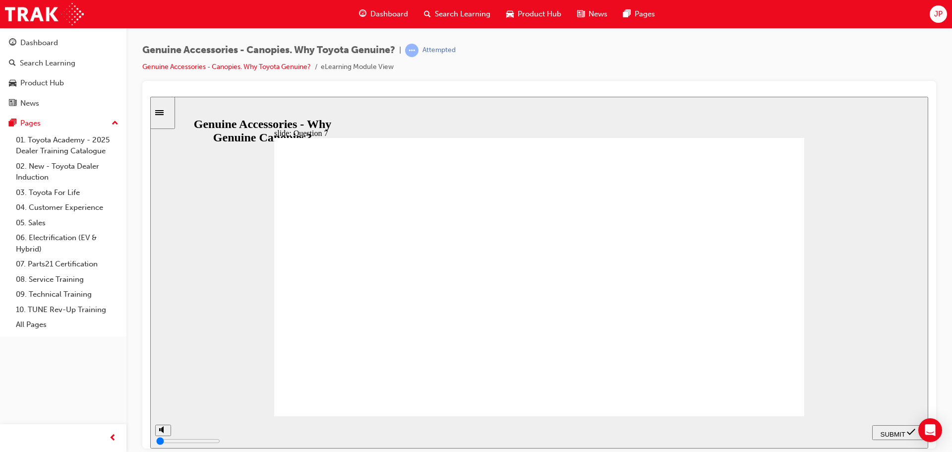
click at [901, 431] on span "SUBMIT" at bounding box center [892, 433] width 25 height 7
radio input "true"
click at [893, 430] on span "SUBMIT" at bounding box center [892, 433] width 25 height 7
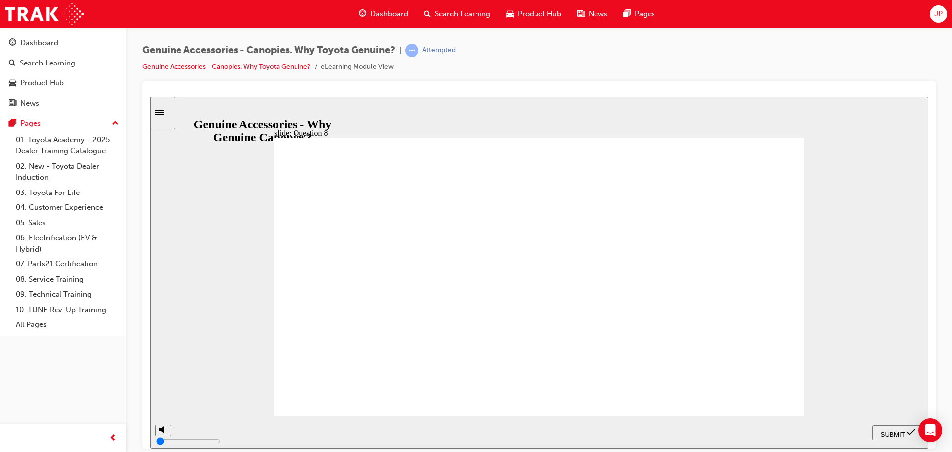
radio input "true"
click at [897, 430] on span "SUBMIT" at bounding box center [892, 433] width 25 height 7
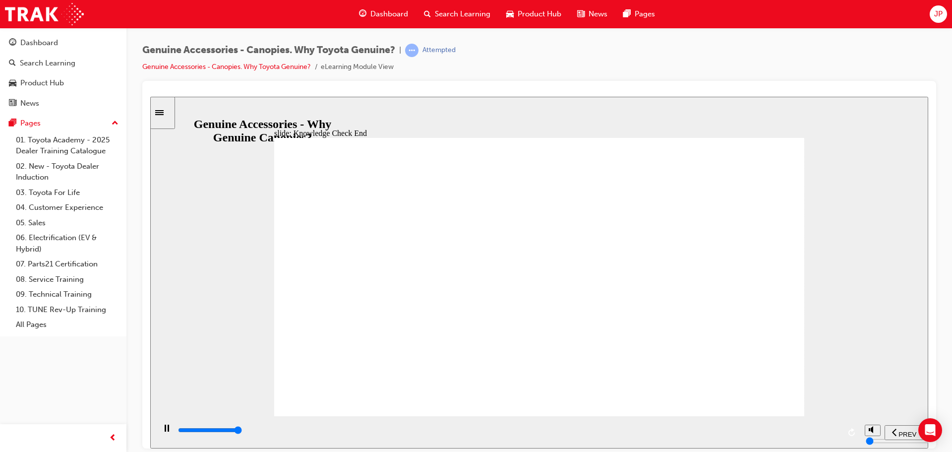
click at [835, 435] on div "playback controls" at bounding box center [508, 429] width 663 height 11
click at [242, 431] on input "slide progress" at bounding box center [210, 429] width 64 height 8
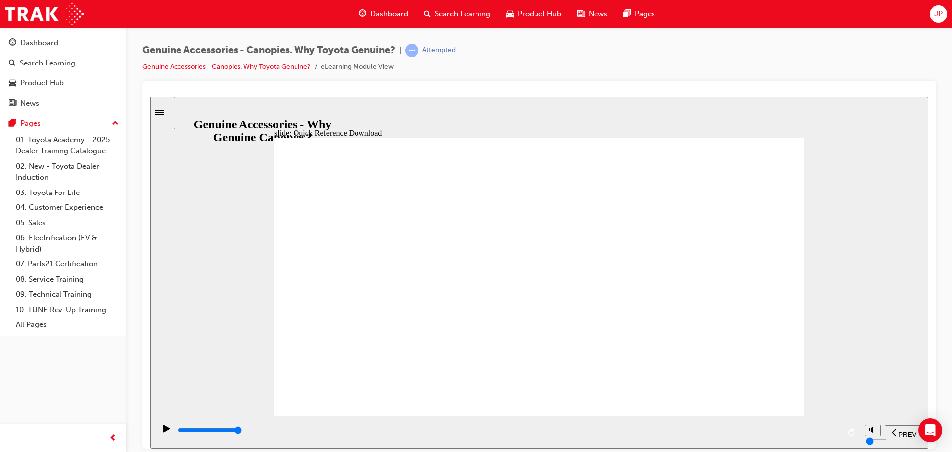
type input "11500"
click at [368, 15] on div "Dashboard" at bounding box center [383, 14] width 65 height 20
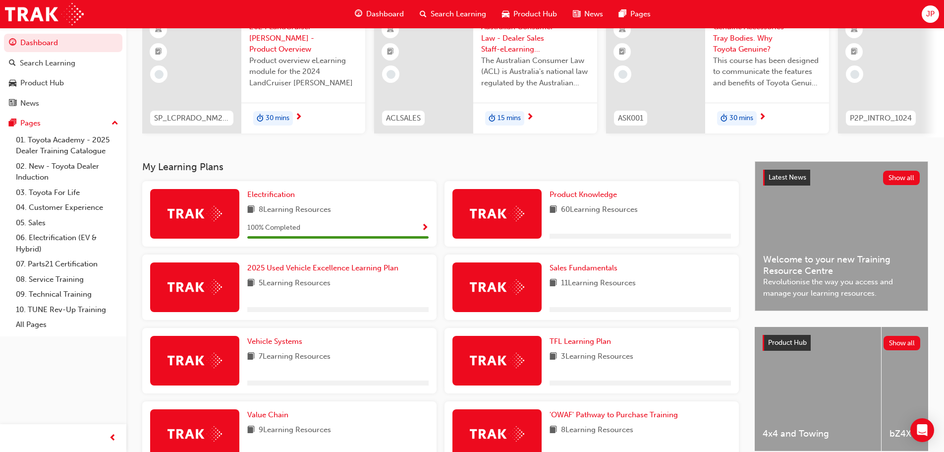
scroll to position [198, 0]
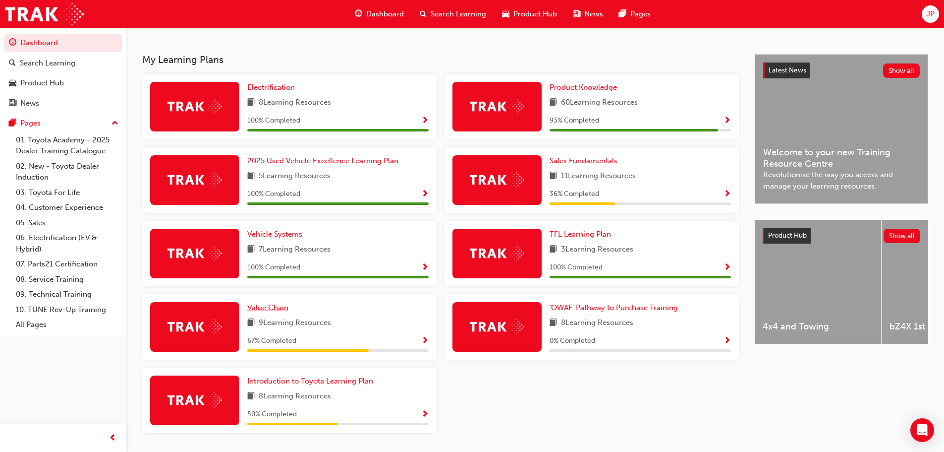
click at [279, 309] on span "Value Chain" at bounding box center [267, 307] width 41 height 9
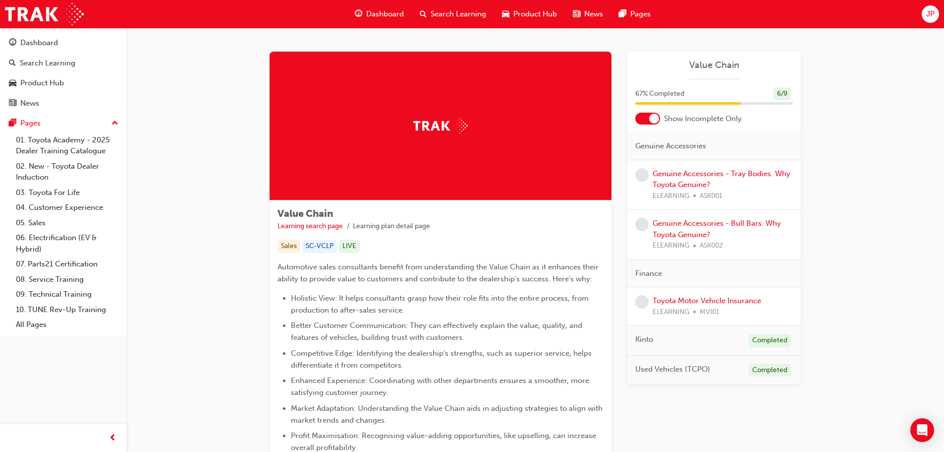
click at [650, 119] on div at bounding box center [654, 119] width 10 height 10
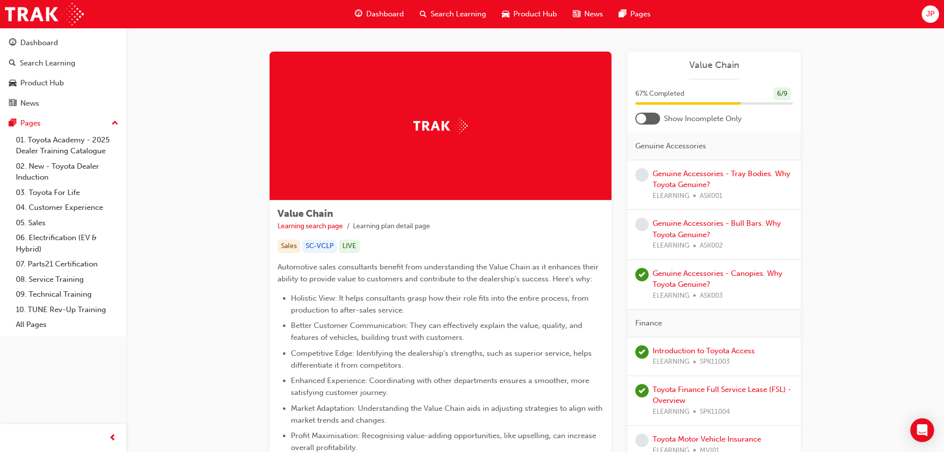
click at [656, 120] on div at bounding box center [648, 119] width 25 height 12
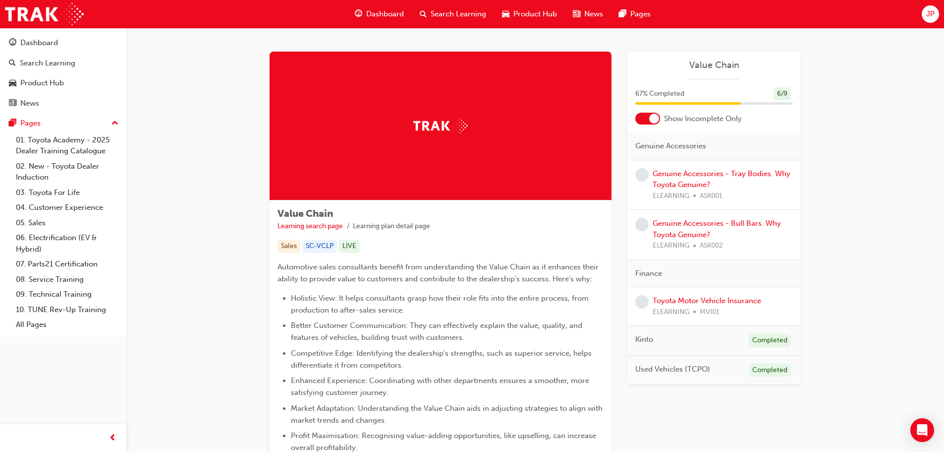
click at [378, 13] on span "Dashboard" at bounding box center [385, 13] width 38 height 11
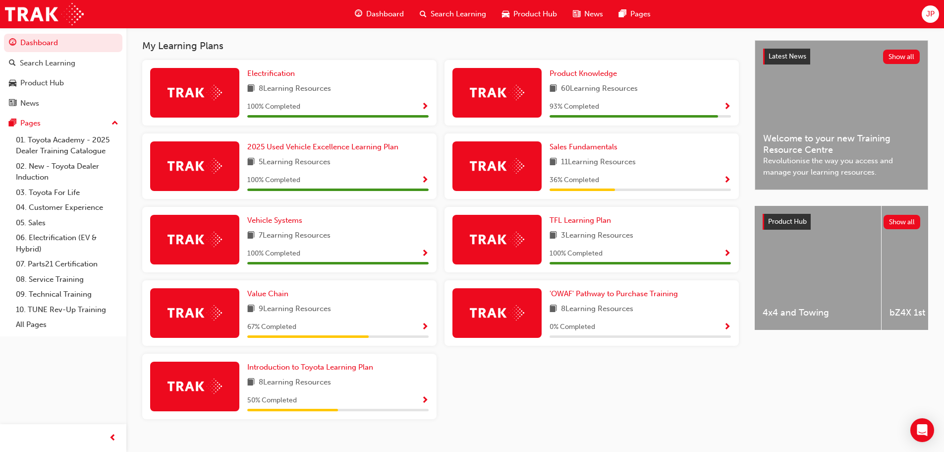
scroll to position [213, 0]
